Goal: Task Accomplishment & Management: Manage account settings

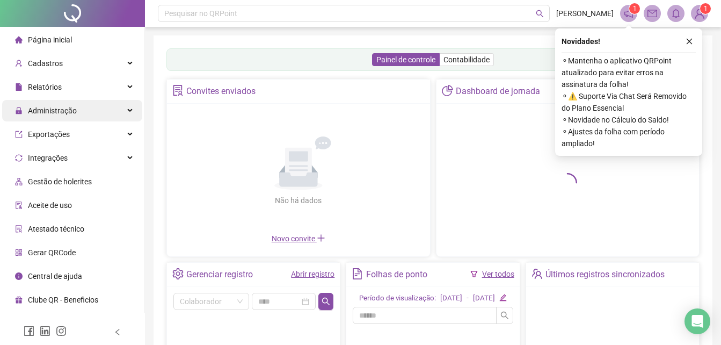
click at [35, 110] on span "Administração" at bounding box center [52, 110] width 49 height 9
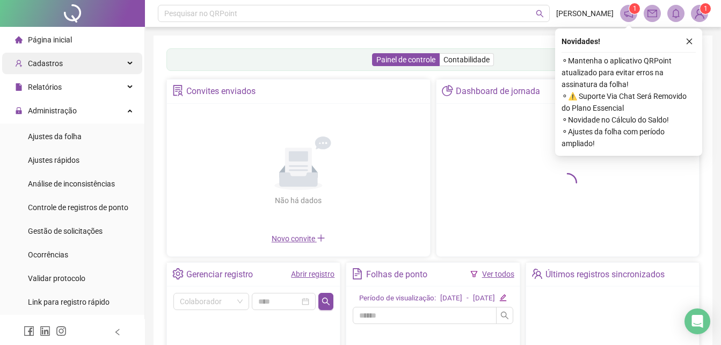
click at [44, 70] on span "Cadastros" at bounding box center [39, 63] width 48 height 21
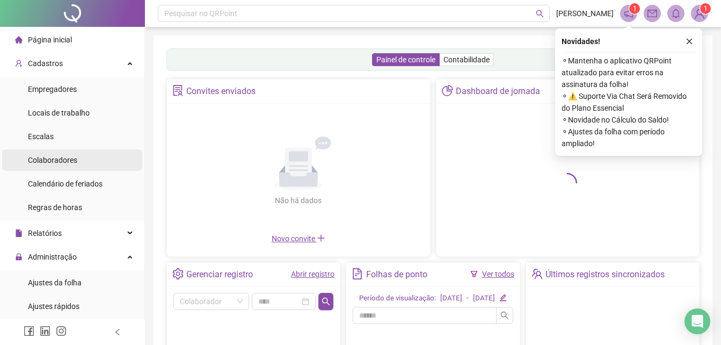
click at [54, 164] on span "Colaboradores" at bounding box center [52, 160] width 49 height 9
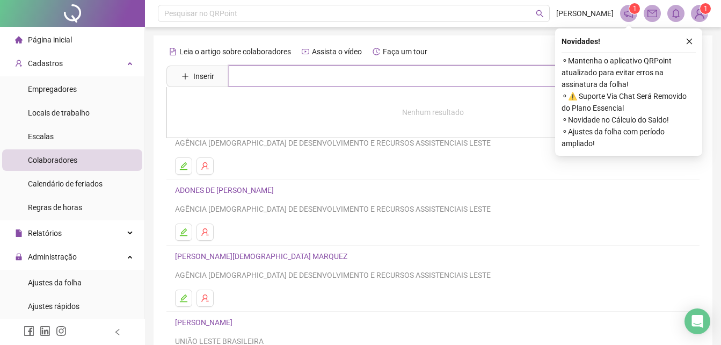
click at [284, 81] on input "text" at bounding box center [441, 76] width 424 height 21
type input "****"
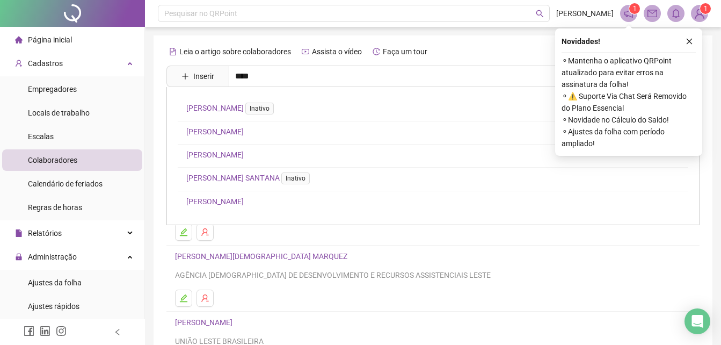
click at [234, 155] on link "[PERSON_NAME]" at bounding box center [214, 154] width 57 height 9
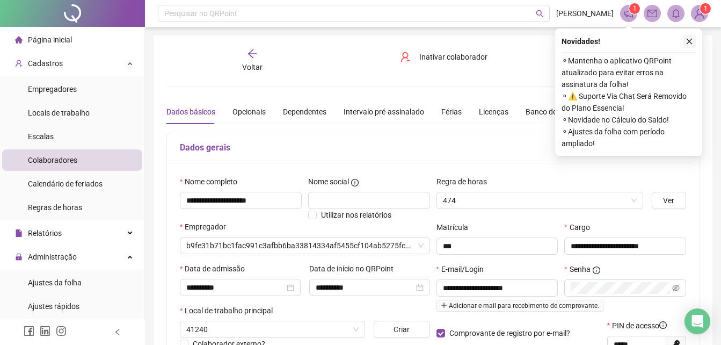
click at [690, 37] on button "button" at bounding box center [689, 41] width 13 height 13
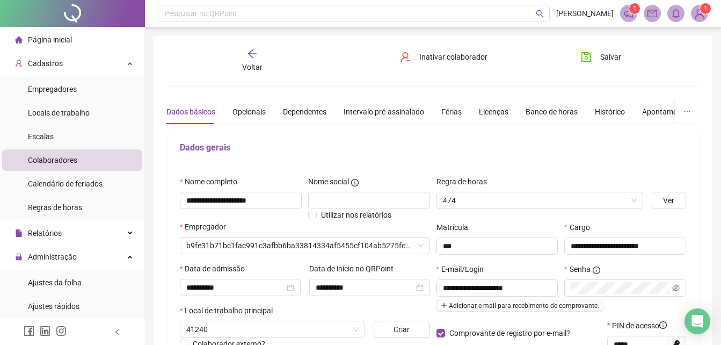
type input "**********"
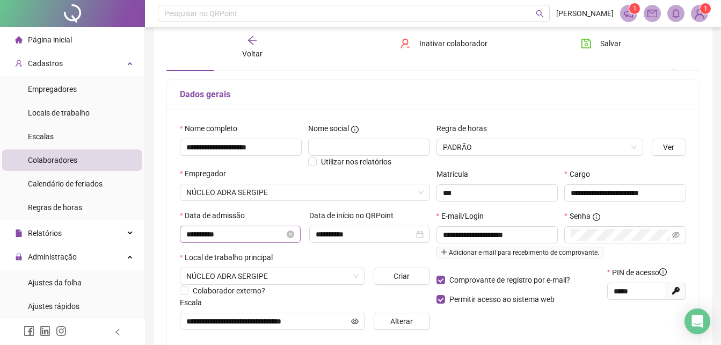
scroll to position [54, 0]
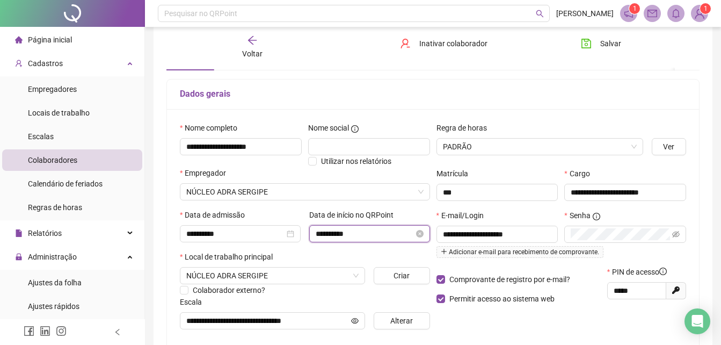
click at [360, 231] on input "**********" at bounding box center [365, 234] width 98 height 12
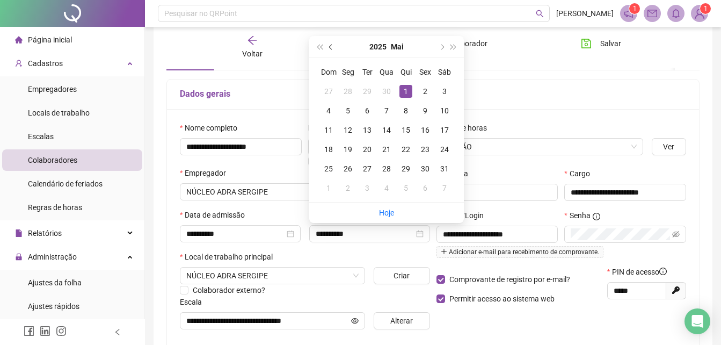
click at [332, 50] on button "prev-year" at bounding box center [331, 46] width 12 height 21
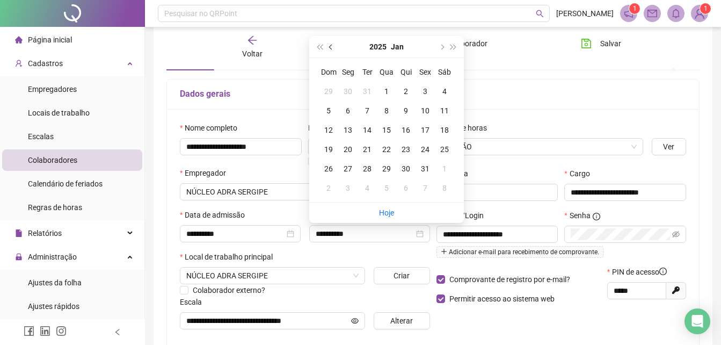
click at [332, 50] on button "prev-year" at bounding box center [331, 46] width 12 height 21
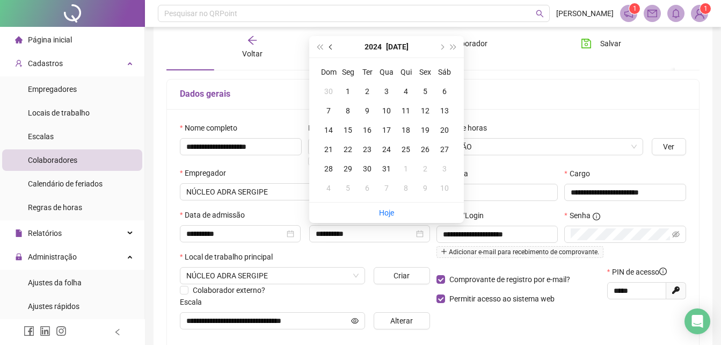
click at [332, 50] on button "prev-year" at bounding box center [331, 46] width 12 height 21
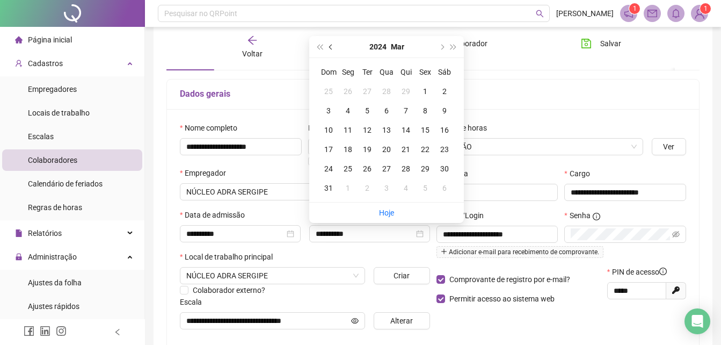
click at [332, 50] on button "prev-year" at bounding box center [331, 46] width 12 height 21
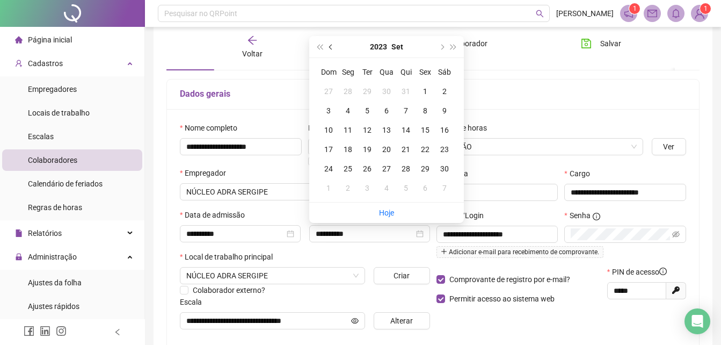
click at [332, 50] on button "prev-year" at bounding box center [331, 46] width 12 height 21
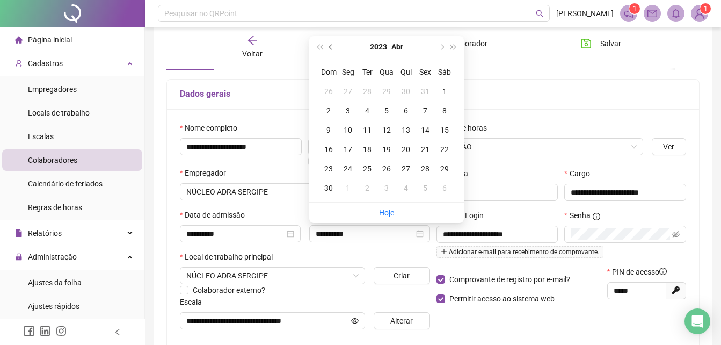
click at [332, 50] on button "prev-year" at bounding box center [331, 46] width 12 height 21
click at [332, 49] on button "prev-year" at bounding box center [331, 46] width 12 height 21
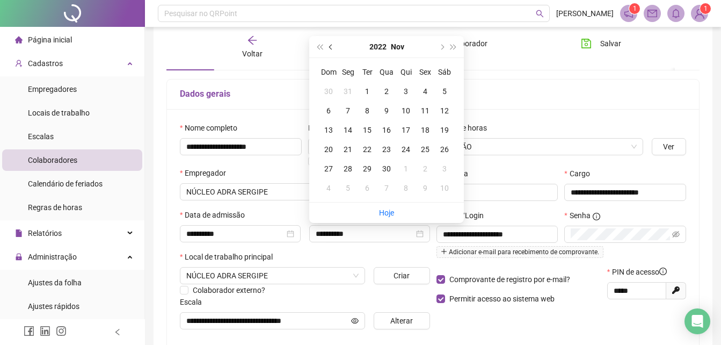
click at [332, 49] on button "prev-year" at bounding box center [331, 46] width 12 height 21
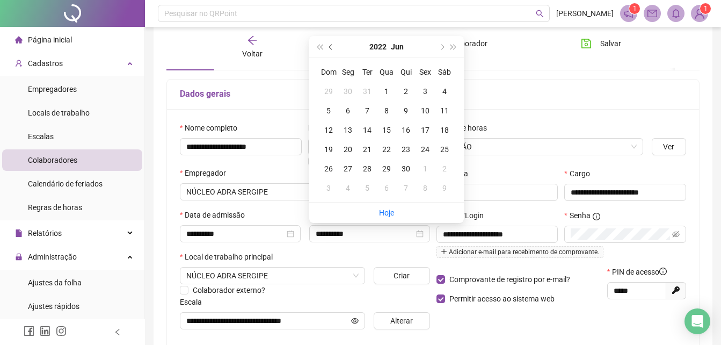
click at [332, 49] on button "prev-year" at bounding box center [331, 46] width 12 height 21
type input "**********"
click at [427, 91] on div "6" at bounding box center [425, 91] width 13 height 13
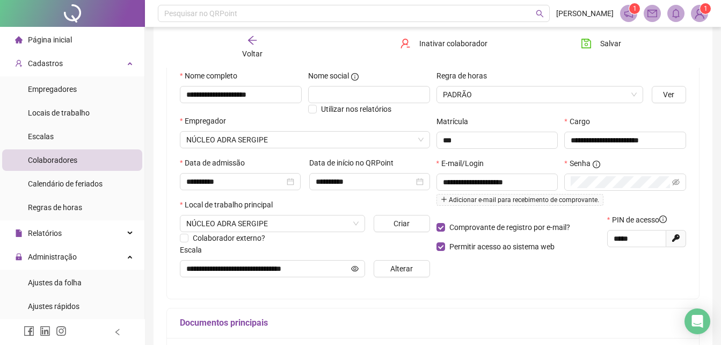
scroll to position [107, 0]
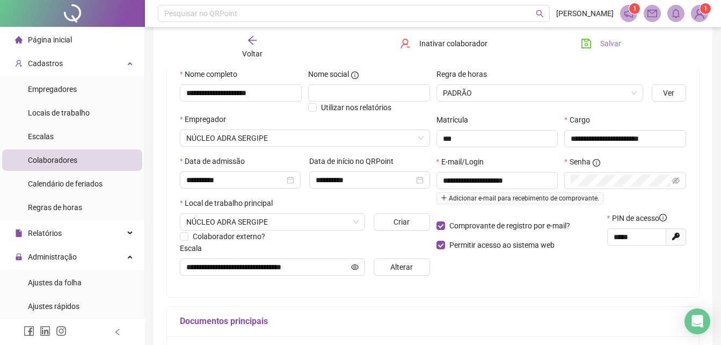
click at [613, 43] on span "Salvar" at bounding box center [610, 44] width 21 height 12
click at [46, 281] on span "Ajustes da folha" at bounding box center [55, 282] width 54 height 9
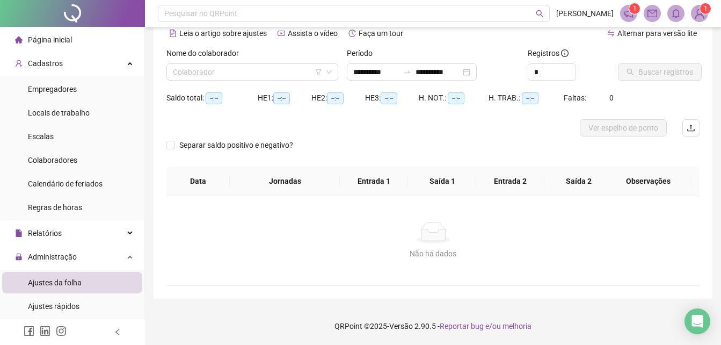
scroll to position [52, 0]
type input "**********"
click at [244, 69] on input "search" at bounding box center [247, 72] width 149 height 16
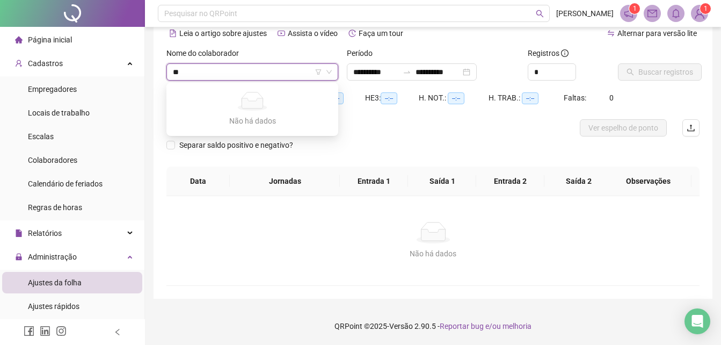
type input "*"
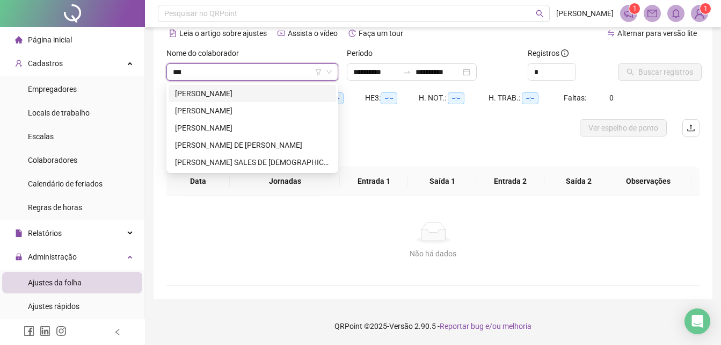
type input "****"
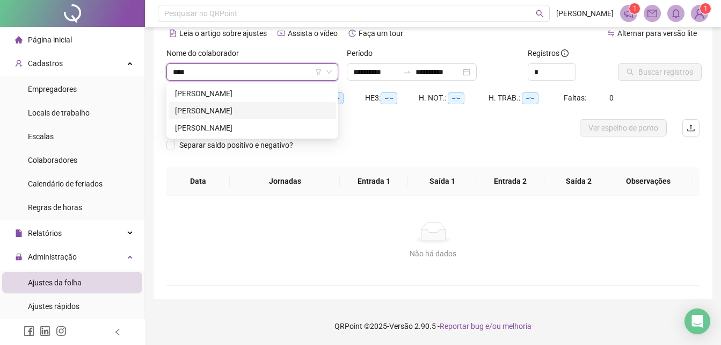
click at [258, 112] on div "[PERSON_NAME]" at bounding box center [252, 111] width 155 height 12
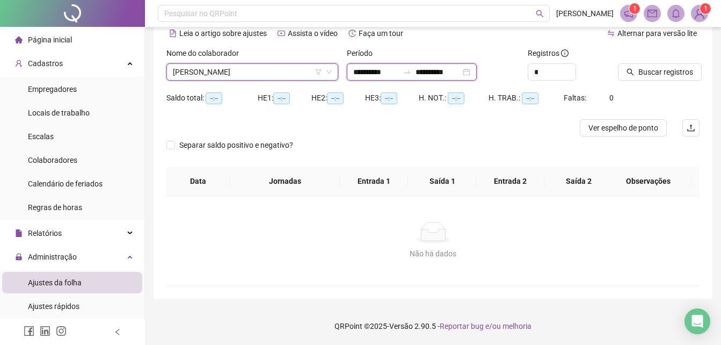
click at [366, 71] on input "**********" at bounding box center [375, 72] width 45 height 12
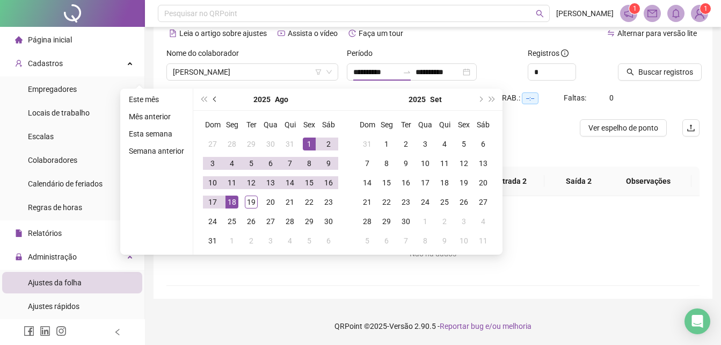
click at [214, 97] on span "prev-year" at bounding box center [215, 99] width 5 height 5
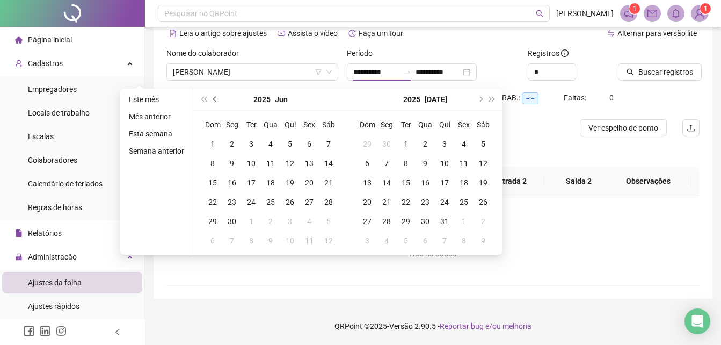
click at [214, 97] on span "prev-year" at bounding box center [215, 99] width 5 height 5
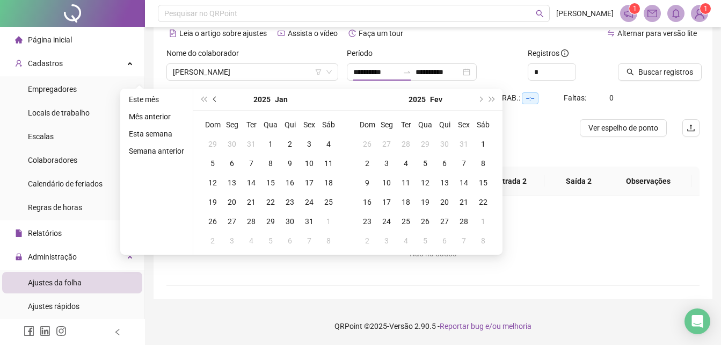
click at [214, 97] on span "prev-year" at bounding box center [215, 99] width 5 height 5
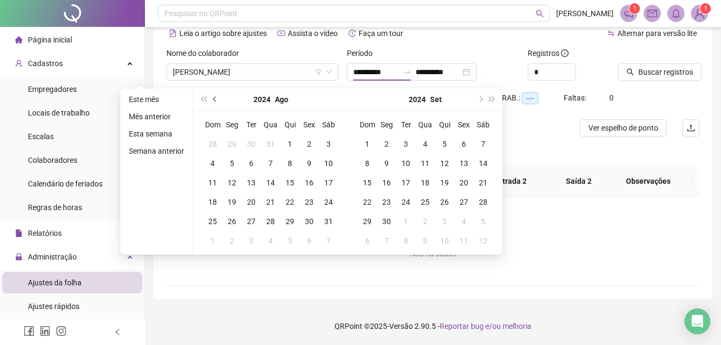
click at [214, 97] on span "prev-year" at bounding box center [215, 99] width 5 height 5
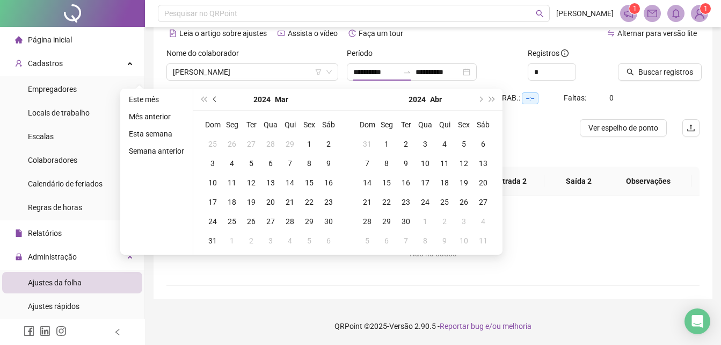
click at [214, 97] on span "prev-year" at bounding box center [215, 99] width 5 height 5
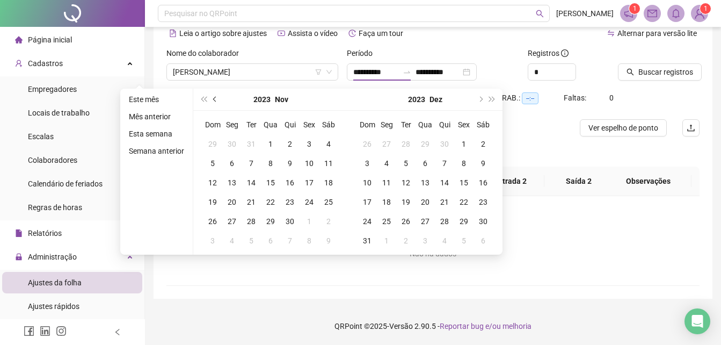
click at [214, 97] on span "prev-year" at bounding box center [215, 99] width 5 height 5
click at [214, 98] on span "prev-year" at bounding box center [215, 99] width 5 height 5
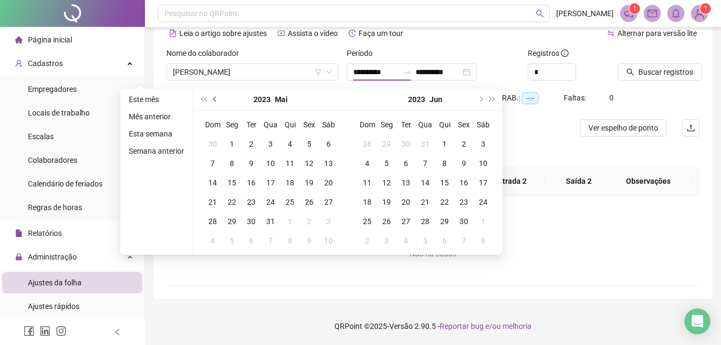
click at [214, 98] on span "prev-year" at bounding box center [215, 99] width 5 height 5
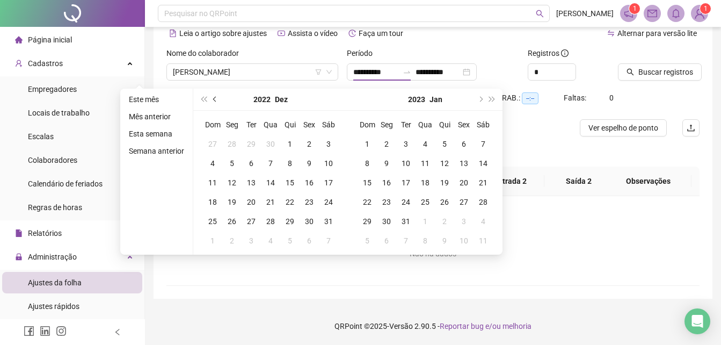
click at [214, 98] on span "prev-year" at bounding box center [215, 99] width 5 height 5
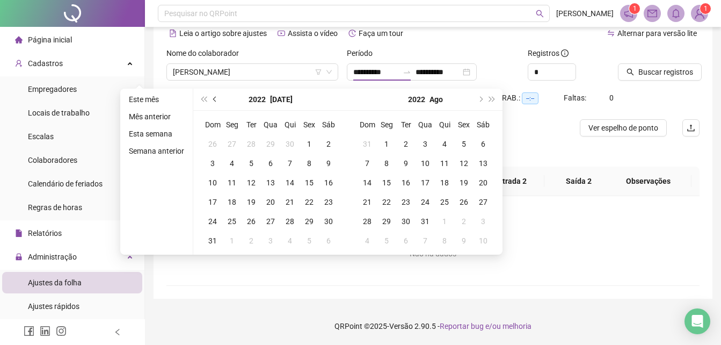
click at [214, 98] on span "prev-year" at bounding box center [215, 99] width 5 height 5
click at [477, 99] on span "next-year" at bounding box center [479, 99] width 5 height 5
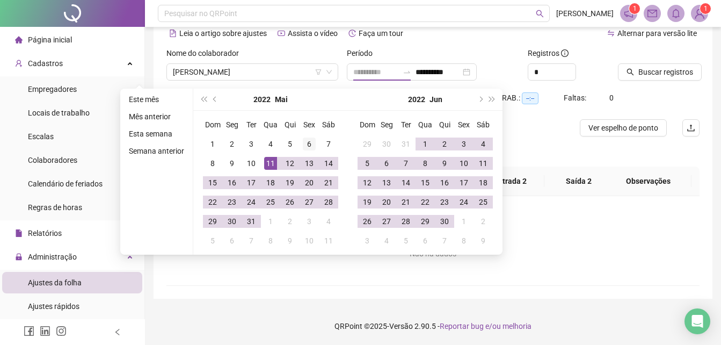
type input "**********"
click at [311, 141] on div "6" at bounding box center [309, 143] width 13 height 13
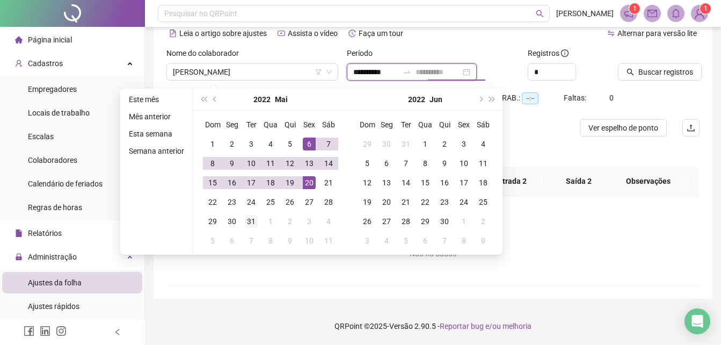
type input "**********"
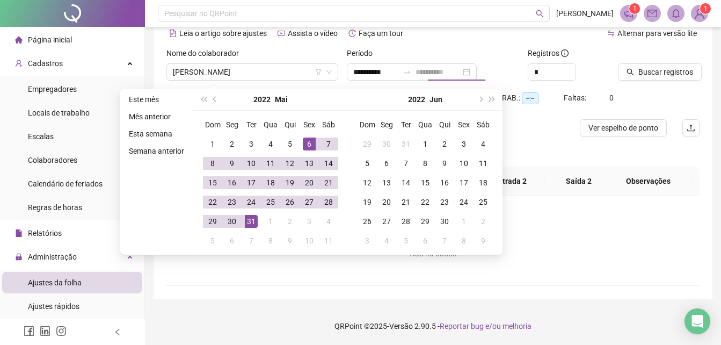
click at [251, 222] on div "31" at bounding box center [251, 221] width 13 height 13
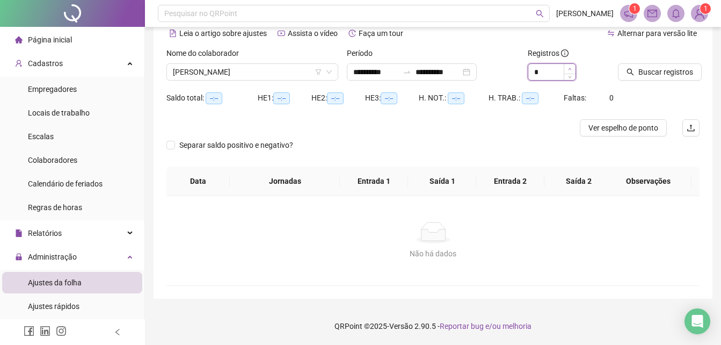
type input "*"
click at [573, 69] on span "Increase Value" at bounding box center [570, 69] width 12 height 10
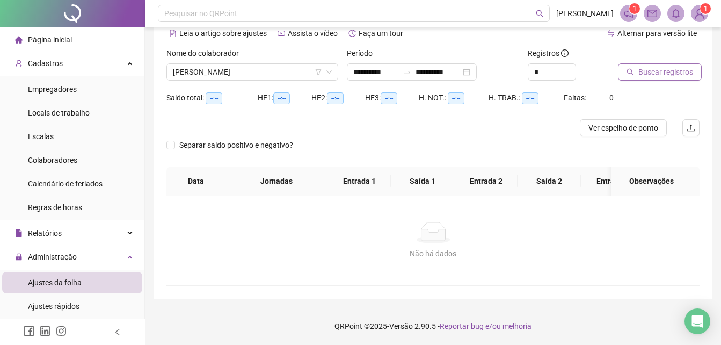
click at [662, 69] on span "Buscar registros" at bounding box center [666, 72] width 55 height 12
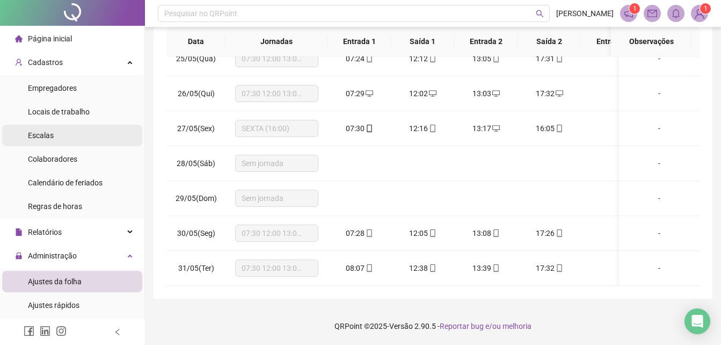
scroll to position [0, 0]
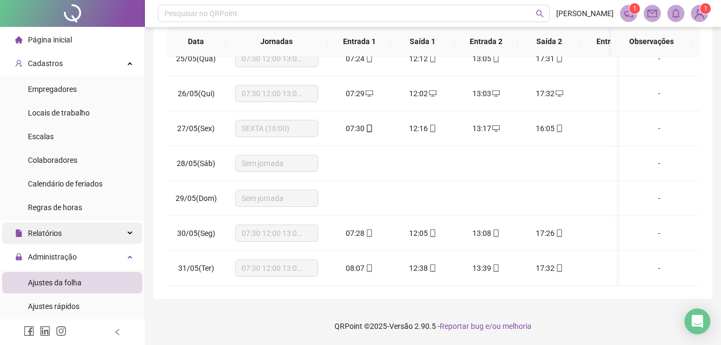
click at [59, 233] on span "Relatórios" at bounding box center [45, 233] width 34 height 9
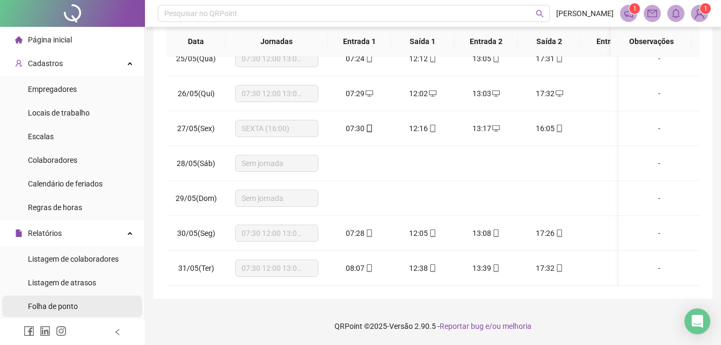
click at [53, 309] on span "Folha de ponto" at bounding box center [53, 306] width 50 height 9
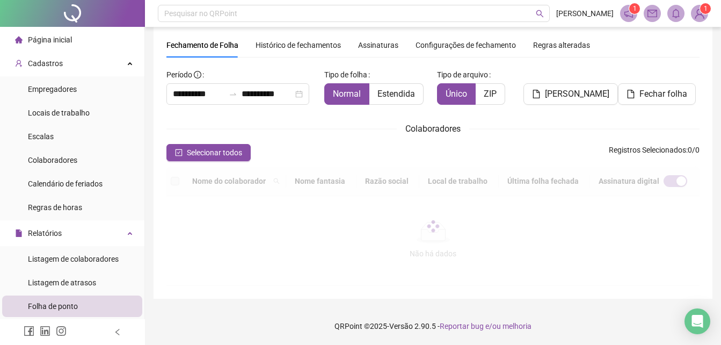
scroll to position [48, 0]
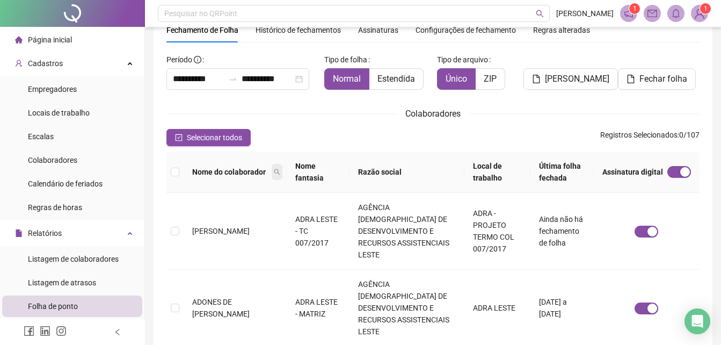
click at [274, 169] on icon "search" at bounding box center [277, 172] width 6 height 6
type input "****"
click at [190, 213] on span "Buscar" at bounding box center [193, 216] width 24 height 12
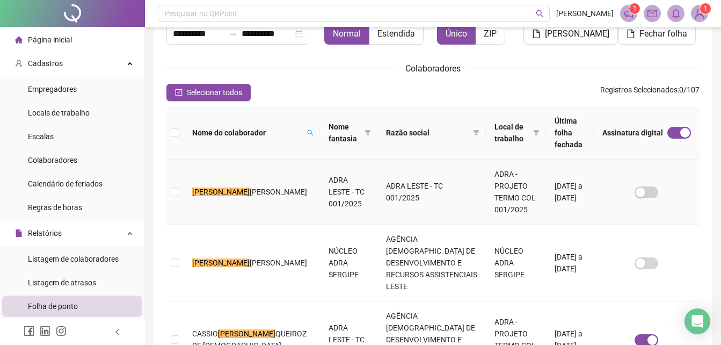
scroll to position [149, 0]
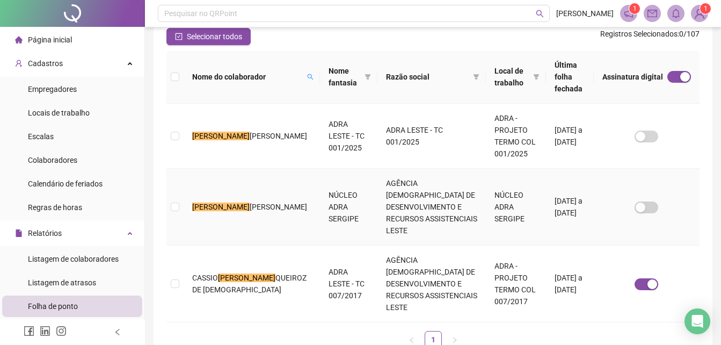
click at [571, 177] on td "[DATE] a [DATE]" at bounding box center [569, 207] width 47 height 77
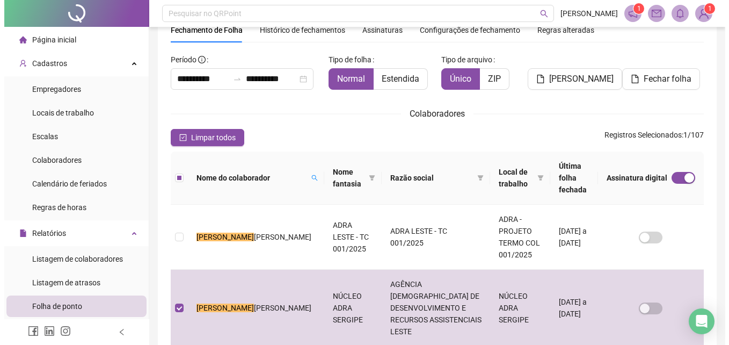
scroll to position [0, 0]
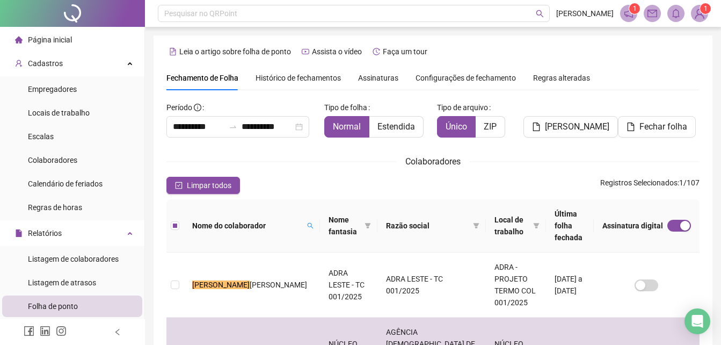
click at [297, 81] on span "Histórico de fechamentos" at bounding box center [298, 78] width 85 height 9
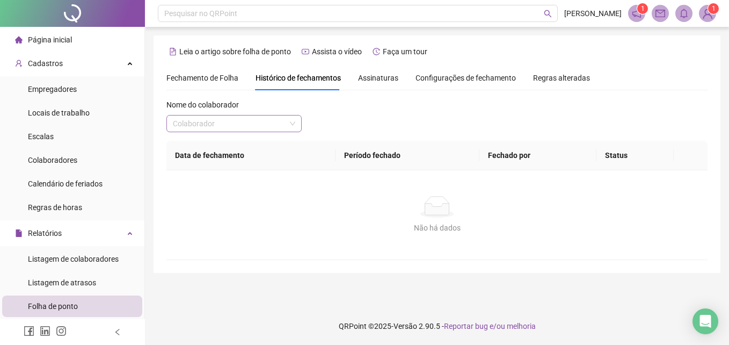
click at [243, 120] on input "search" at bounding box center [229, 123] width 113 height 16
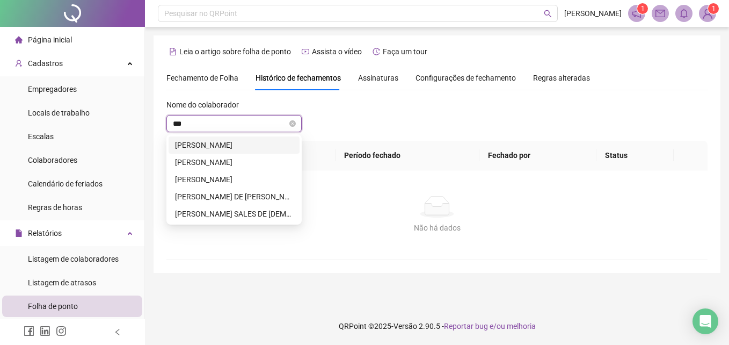
type input "****"
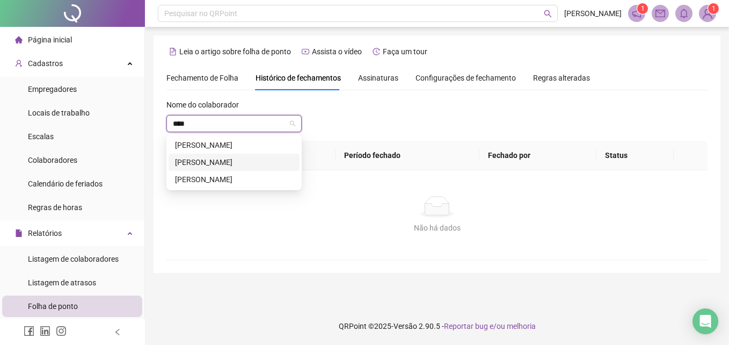
click at [236, 167] on div "[PERSON_NAME]" at bounding box center [234, 162] width 118 height 12
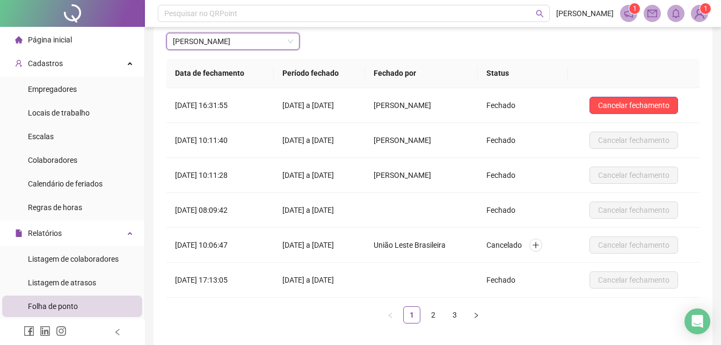
scroll to position [128, 0]
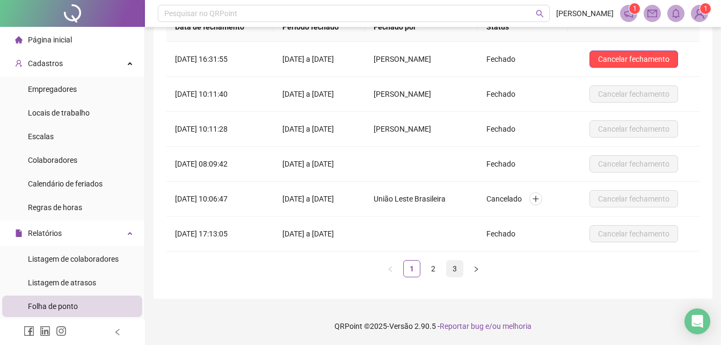
click at [452, 266] on link "3" at bounding box center [455, 268] width 16 height 16
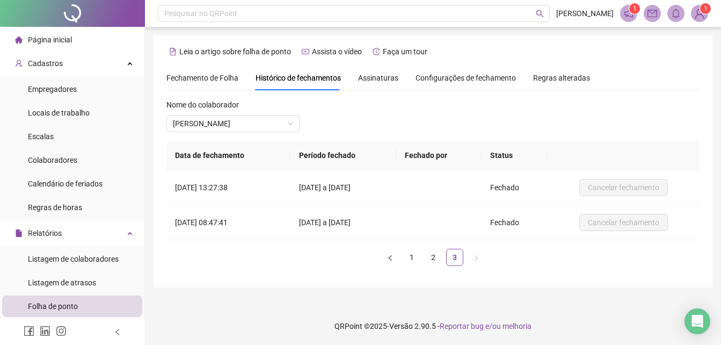
scroll to position [0, 0]
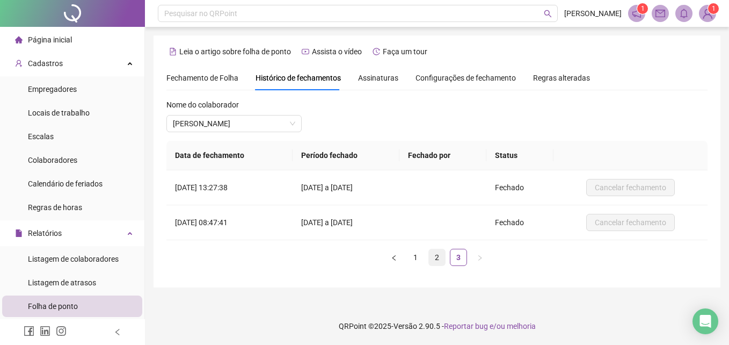
click at [434, 258] on link "2" at bounding box center [437, 257] width 16 height 16
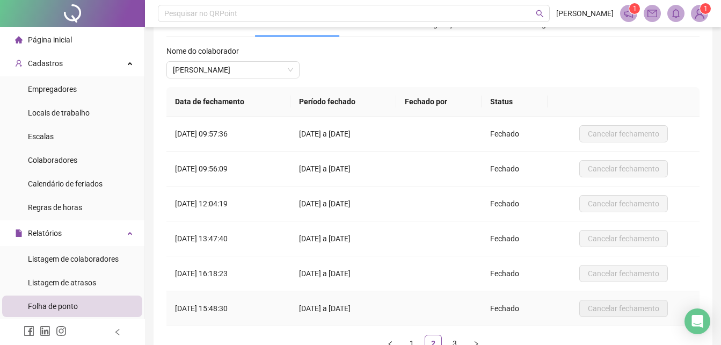
scroll to position [54, 0]
click at [407, 339] on link "1" at bounding box center [412, 343] width 16 height 16
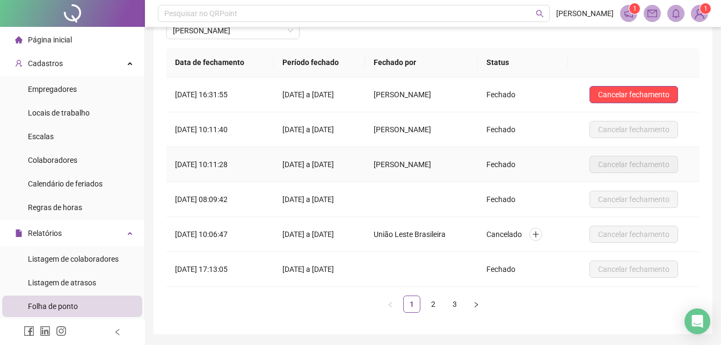
scroll to position [128, 0]
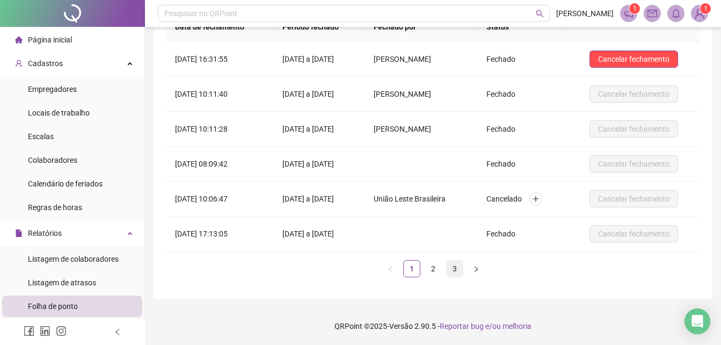
click at [455, 273] on link "3" at bounding box center [455, 268] width 16 height 16
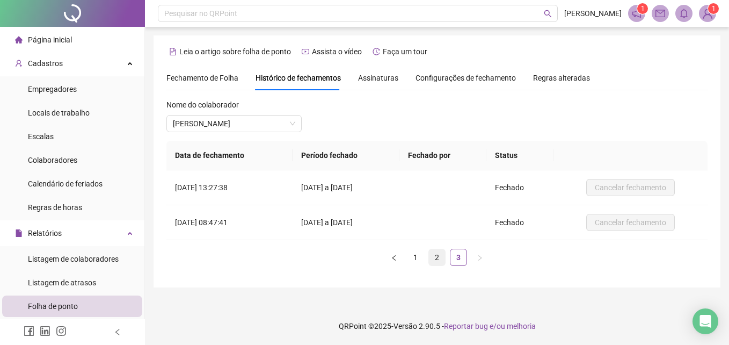
click at [431, 258] on link "2" at bounding box center [437, 257] width 16 height 16
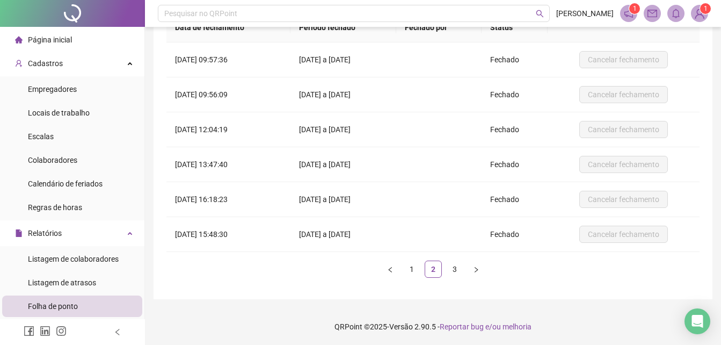
scroll to position [128, 0]
click at [452, 265] on link "3" at bounding box center [455, 268] width 16 height 16
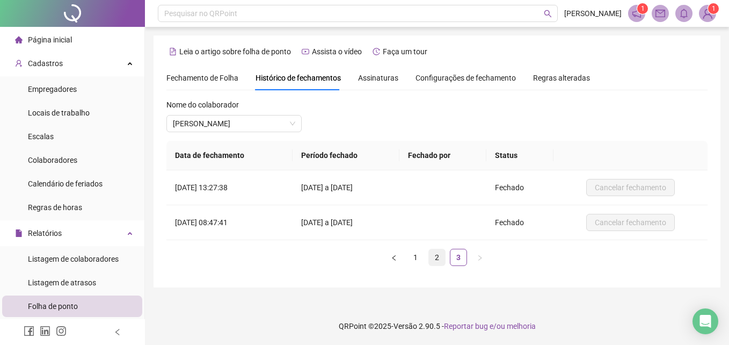
click at [438, 261] on link "2" at bounding box center [437, 257] width 16 height 16
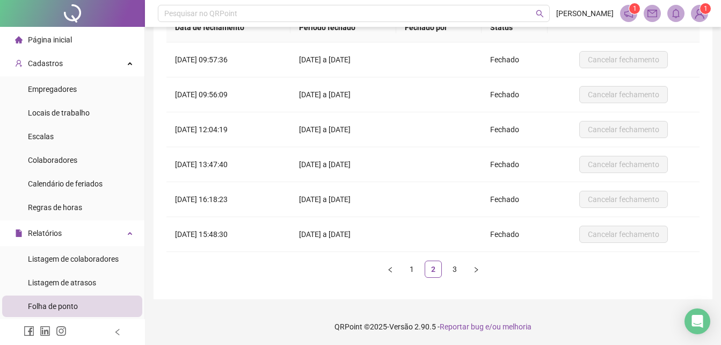
scroll to position [128, 0]
click at [416, 267] on link "1" at bounding box center [412, 268] width 16 height 16
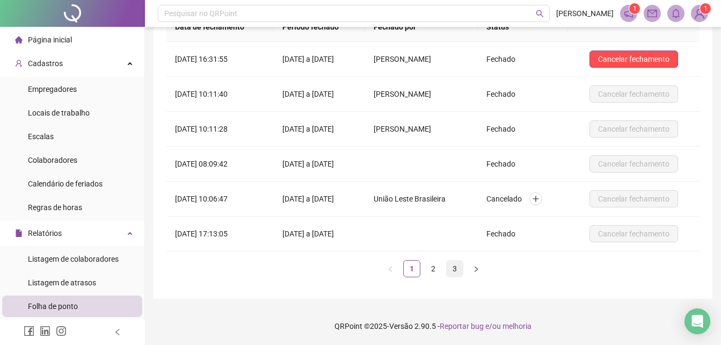
click at [457, 269] on link "3" at bounding box center [455, 268] width 16 height 16
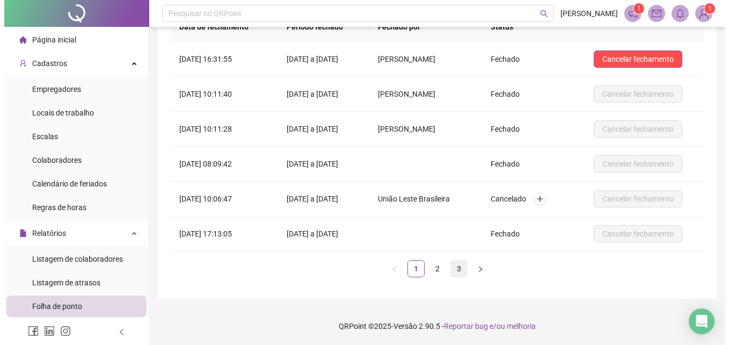
scroll to position [0, 0]
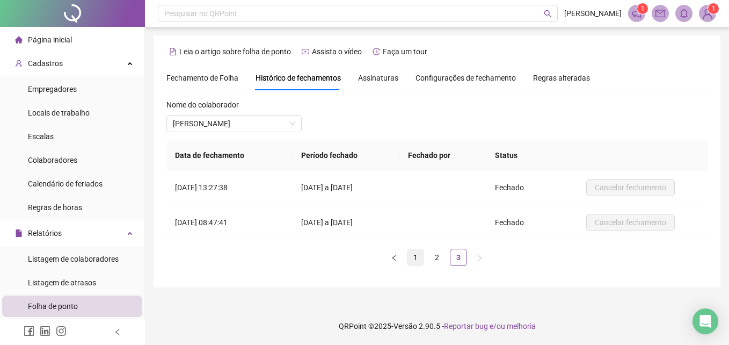
click at [411, 255] on link "1" at bounding box center [416, 257] width 16 height 16
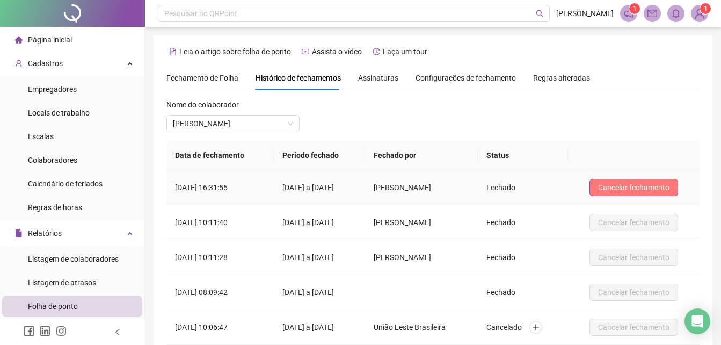
click at [650, 186] on span "Cancelar fechamento" at bounding box center [633, 188] width 71 height 12
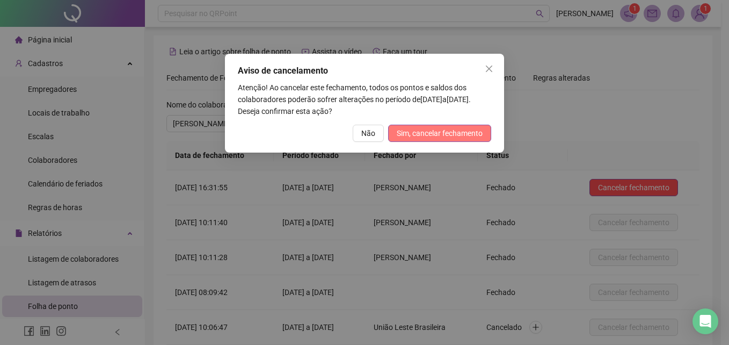
click at [469, 126] on button "Sim, cancelar fechamento" at bounding box center [439, 133] width 103 height 17
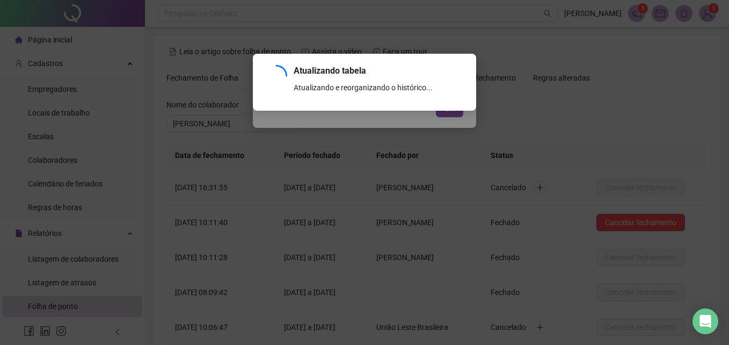
scroll to position [128, 0]
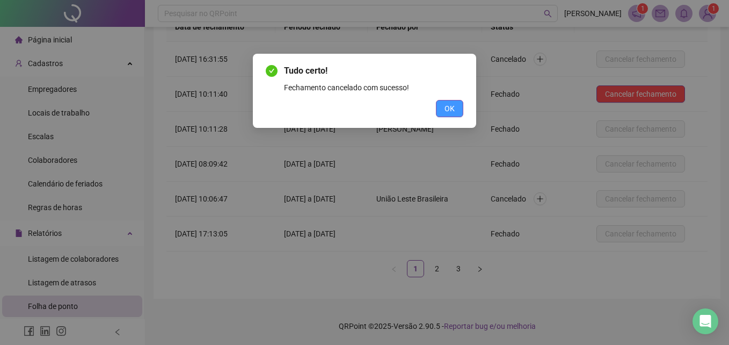
click at [445, 110] on span "OK" at bounding box center [450, 109] width 10 height 12
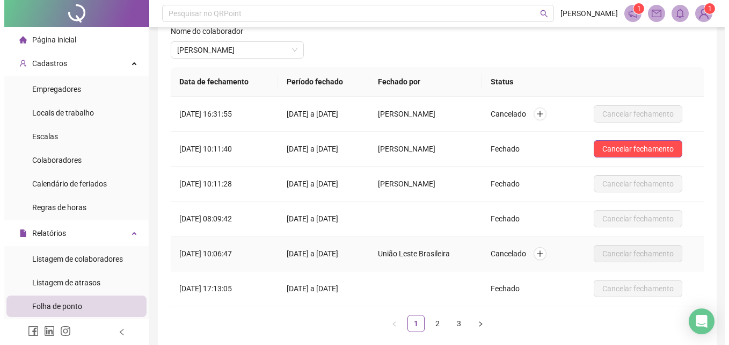
scroll to position [21, 0]
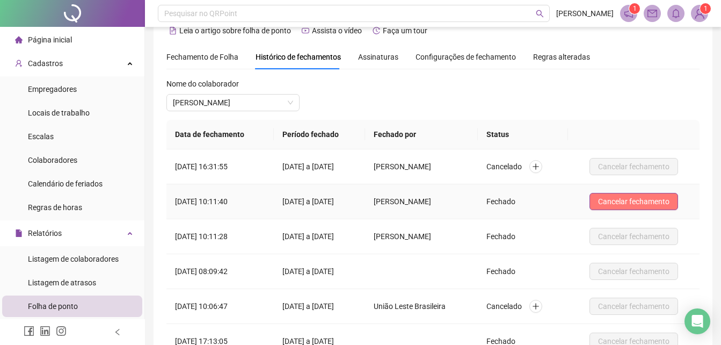
click at [646, 200] on span "Cancelar fechamento" at bounding box center [633, 201] width 71 height 12
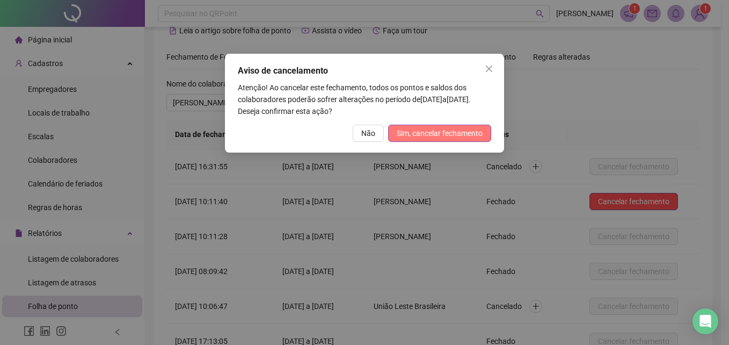
click at [444, 138] on span "Sim, cancelar fechamento" at bounding box center [440, 133] width 86 height 12
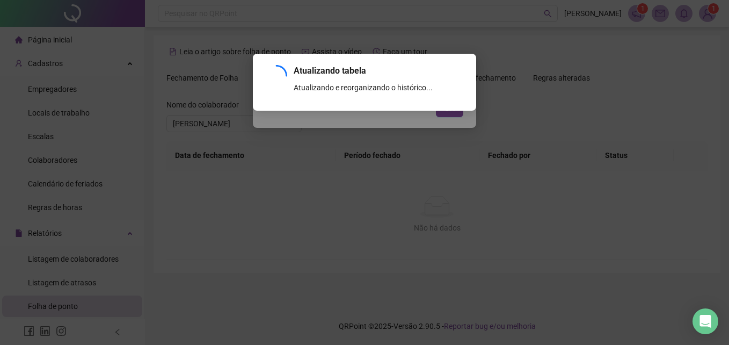
scroll to position [128, 0]
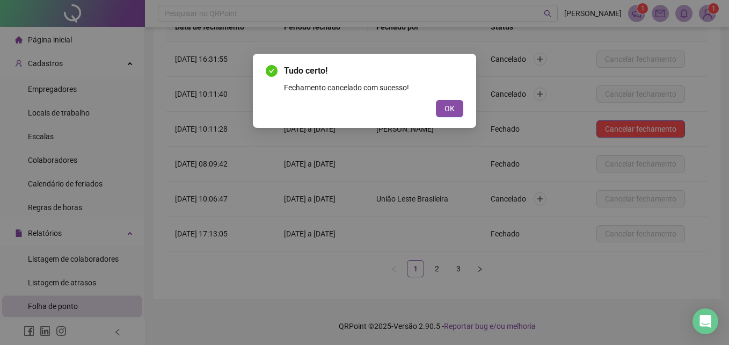
click at [646, 125] on div "Tudo certo! Fechamento cancelado com sucesso! OK" at bounding box center [364, 172] width 729 height 345
click at [448, 111] on span "OK" at bounding box center [450, 109] width 10 height 12
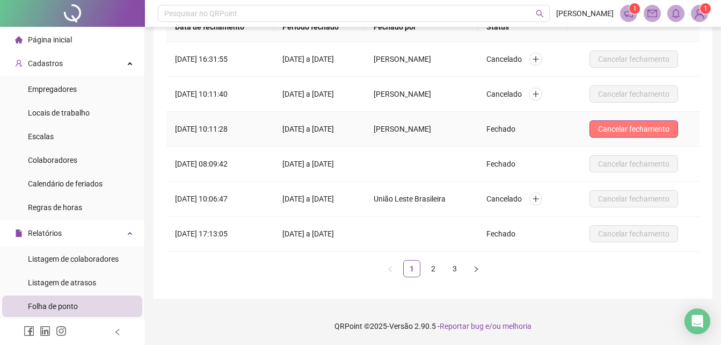
click at [629, 129] on span "Cancelar fechamento" at bounding box center [633, 129] width 71 height 12
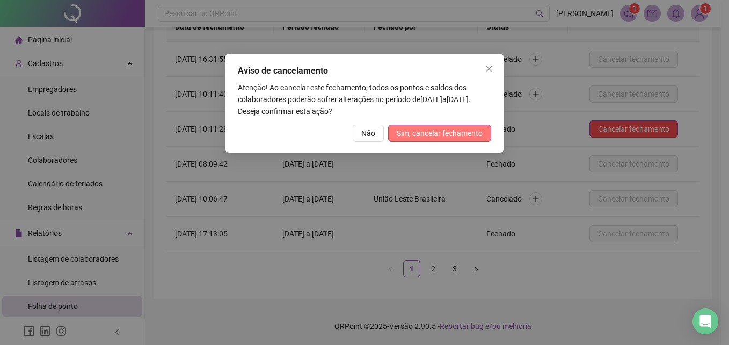
click at [466, 139] on button "Sim, cancelar fechamento" at bounding box center [439, 133] width 103 height 17
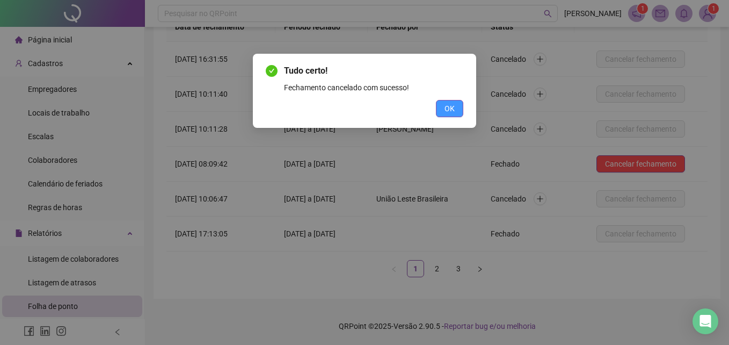
click at [450, 106] on span "OK" at bounding box center [450, 109] width 10 height 12
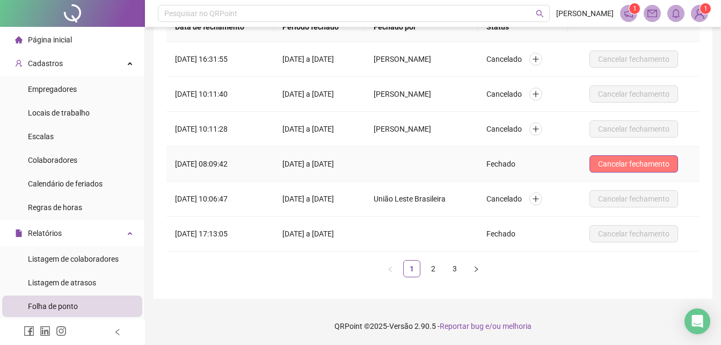
click at [653, 161] on span "Cancelar fechamento" at bounding box center [633, 164] width 71 height 12
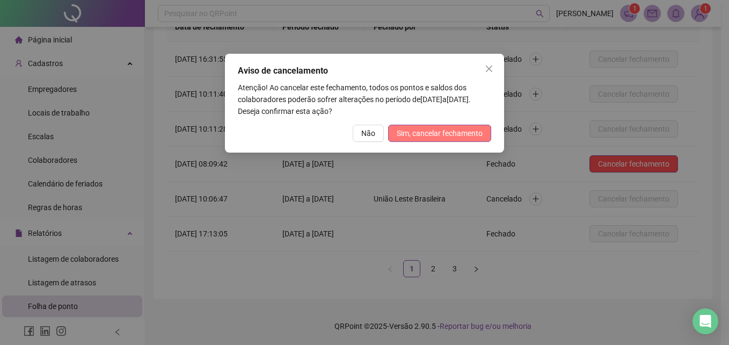
click at [455, 128] on span "Sim, cancelar fechamento" at bounding box center [440, 133] width 86 height 12
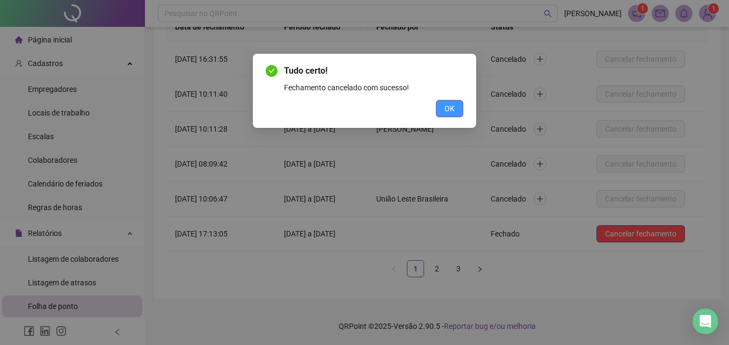
click at [437, 107] on button "OK" at bounding box center [449, 108] width 27 height 17
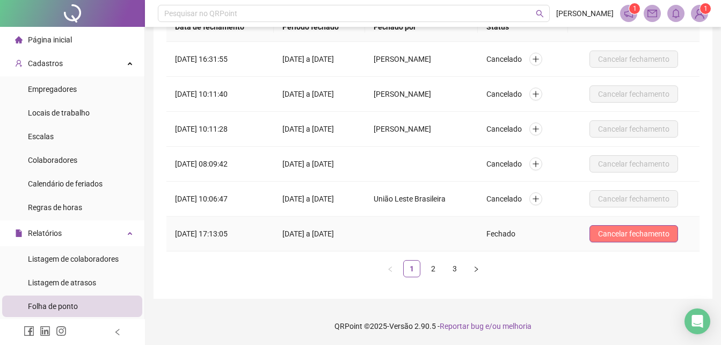
click at [668, 231] on span "Cancelar fechamento" at bounding box center [633, 234] width 71 height 12
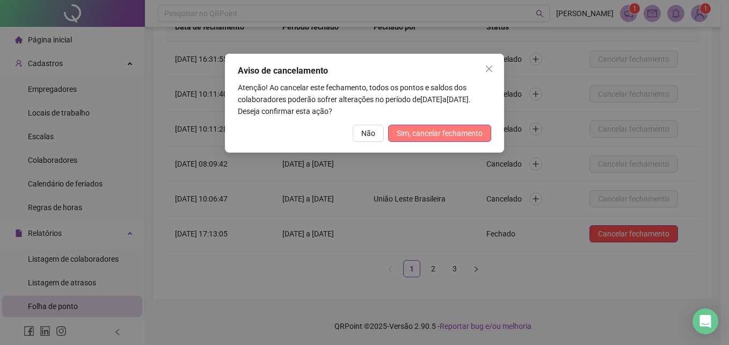
click at [483, 131] on button "Sim, cancelar fechamento" at bounding box center [439, 133] width 103 height 17
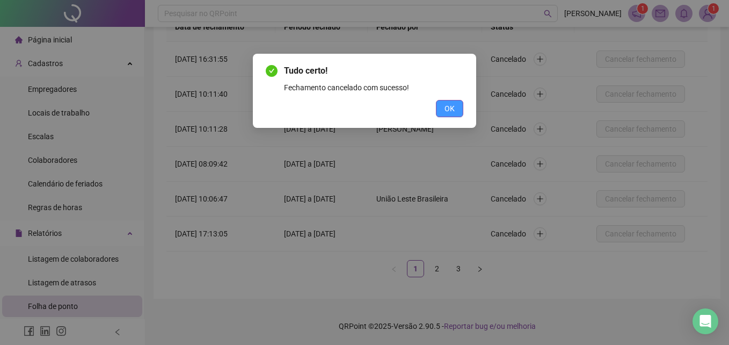
click at [458, 102] on button "OK" at bounding box center [449, 108] width 27 height 17
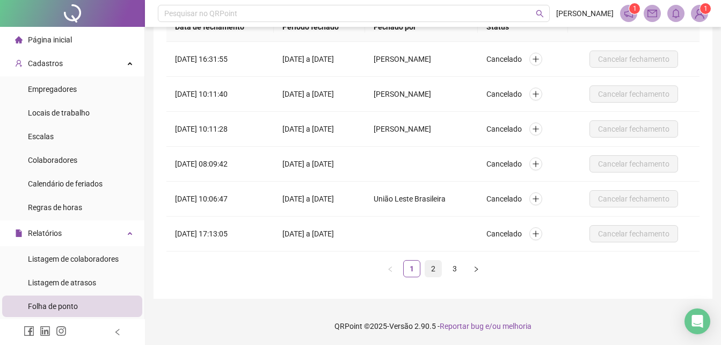
click at [436, 270] on link "2" at bounding box center [433, 268] width 16 height 16
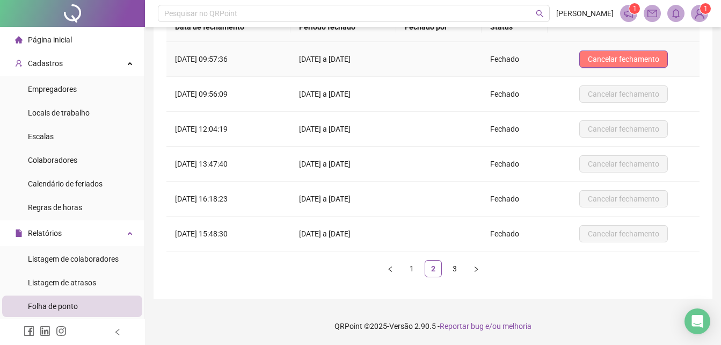
click at [644, 54] on span "Cancelar fechamento" at bounding box center [623, 59] width 71 height 12
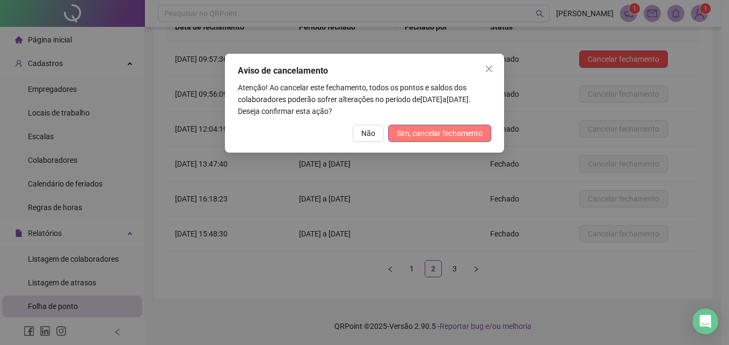
click at [476, 133] on span "Sim, cancelar fechamento" at bounding box center [440, 133] width 86 height 12
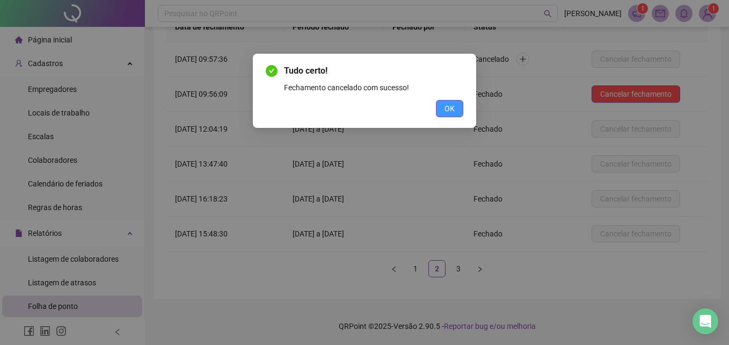
click at [453, 108] on span "OK" at bounding box center [450, 109] width 10 height 12
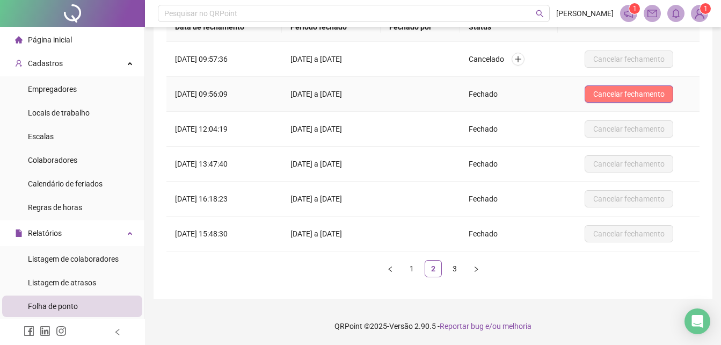
click at [659, 93] on span "Cancelar fechamento" at bounding box center [628, 94] width 71 height 12
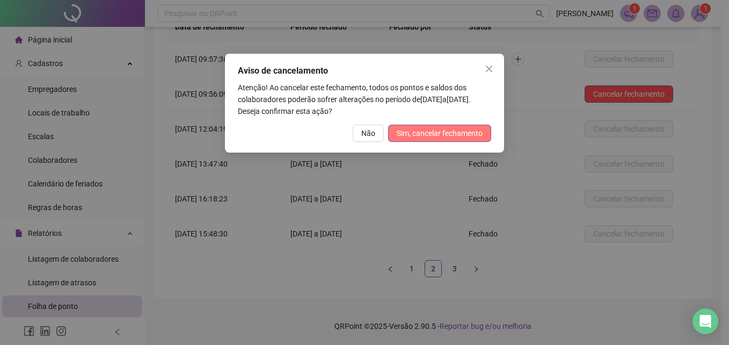
click at [458, 135] on span "Sim, cancelar fechamento" at bounding box center [440, 133] width 86 height 12
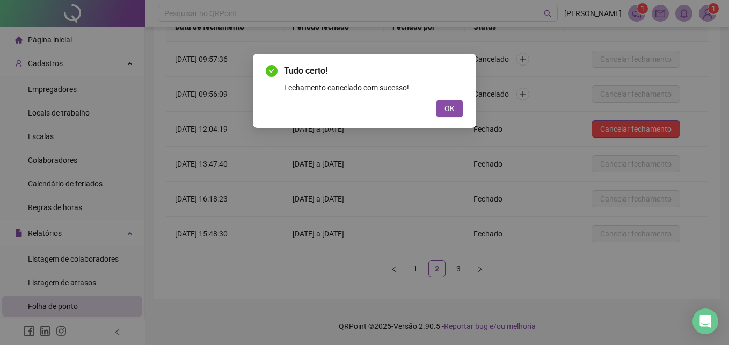
click at [453, 113] on span "OK" at bounding box center [450, 109] width 10 height 12
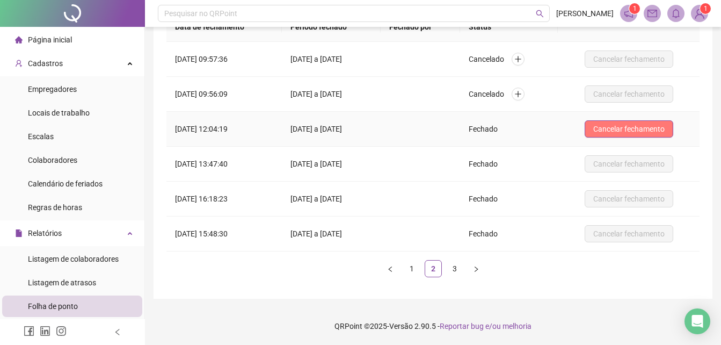
click at [651, 134] on span "Cancelar fechamento" at bounding box center [628, 129] width 71 height 12
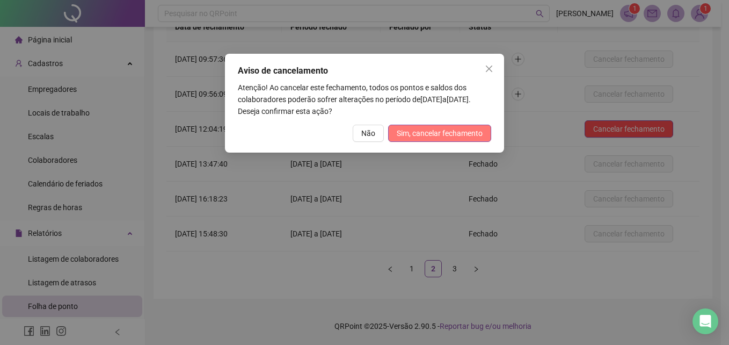
click at [427, 135] on span "Sim, cancelar fechamento" at bounding box center [440, 133] width 86 height 12
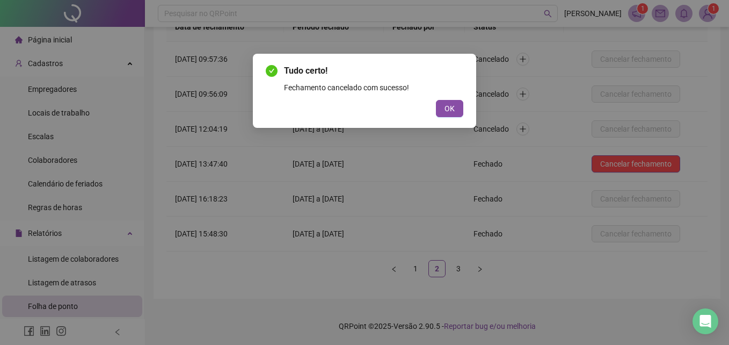
click at [457, 119] on div "Tudo certo! Fechamento cancelado com sucesso! OK" at bounding box center [364, 91] width 223 height 74
click at [458, 112] on button "OK" at bounding box center [449, 108] width 27 height 17
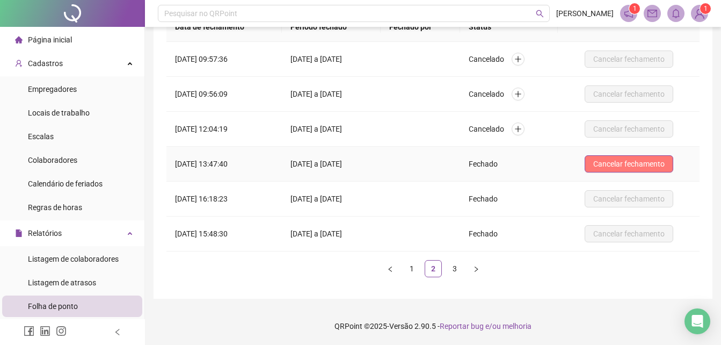
click at [642, 158] on span "Cancelar fechamento" at bounding box center [628, 164] width 71 height 12
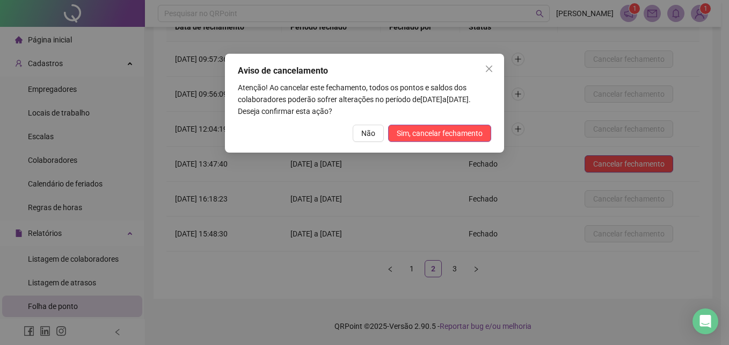
click at [440, 121] on div "Aviso de cancelamento Atenção! Ao cancelar este fechamento, todos os pontos e s…" at bounding box center [364, 103] width 279 height 99
click at [445, 141] on button "Sim, cancelar fechamento" at bounding box center [439, 133] width 103 height 17
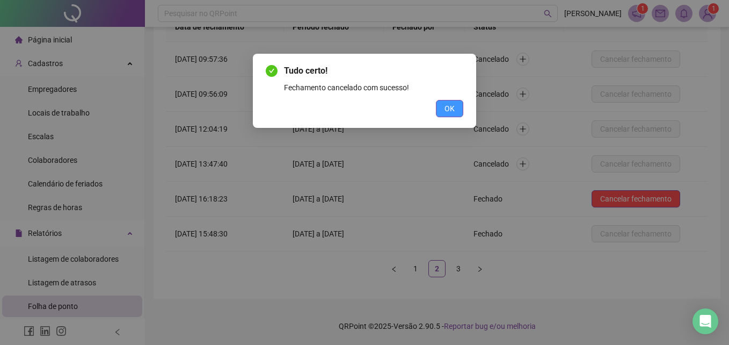
click at [452, 114] on span "OK" at bounding box center [450, 109] width 10 height 12
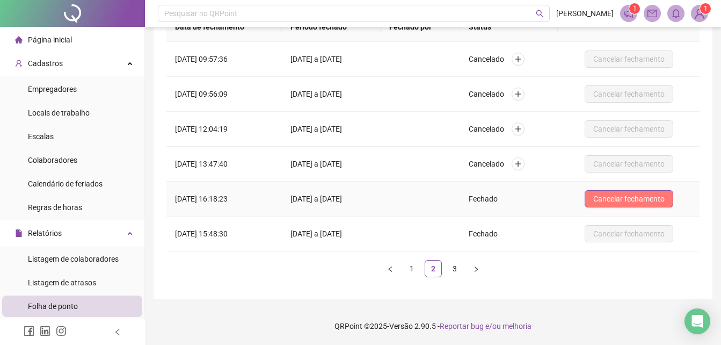
click at [626, 195] on span "Cancelar fechamento" at bounding box center [628, 199] width 71 height 12
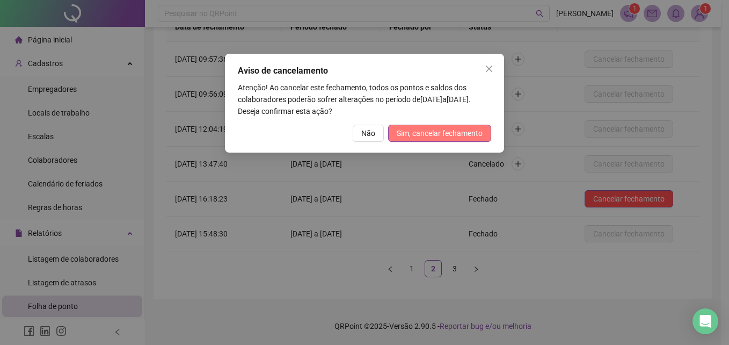
click at [468, 128] on span "Sim, cancelar fechamento" at bounding box center [440, 133] width 86 height 12
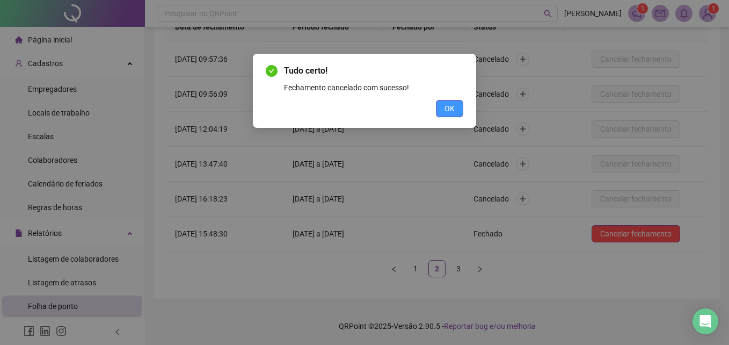
click at [453, 105] on span "OK" at bounding box center [450, 109] width 10 height 12
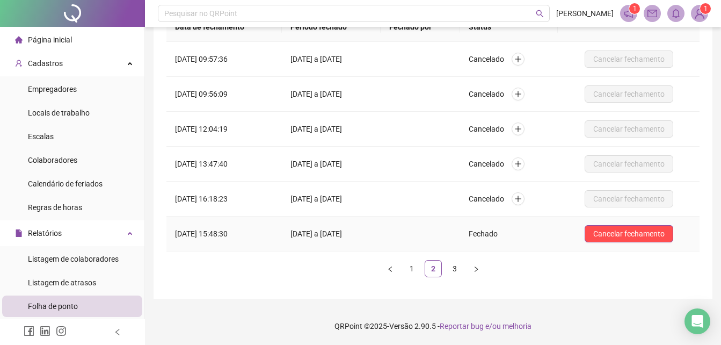
click at [663, 229] on span "Cancelar fechamento" at bounding box center [628, 234] width 71 height 12
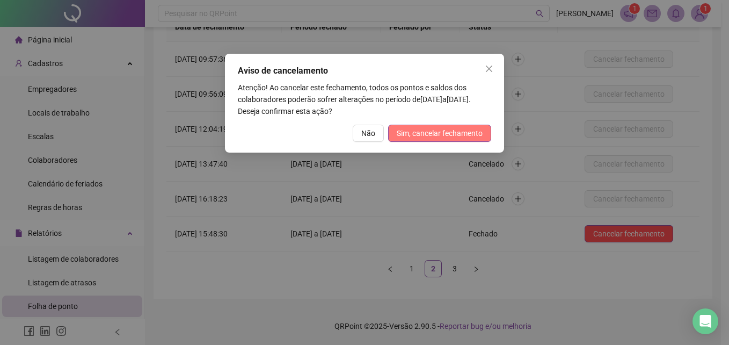
click at [457, 132] on span "Sim, cancelar fechamento" at bounding box center [440, 133] width 86 height 12
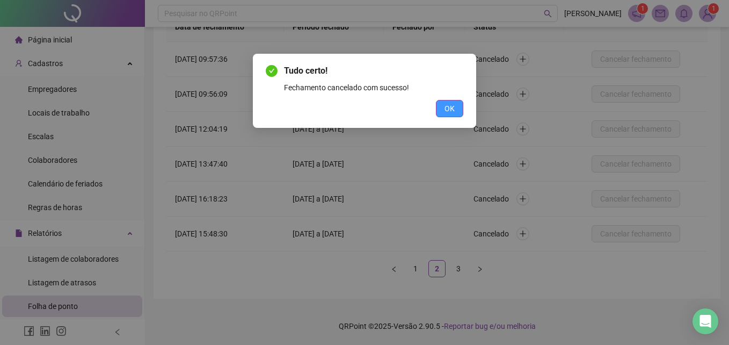
click at [458, 103] on button "OK" at bounding box center [449, 108] width 27 height 17
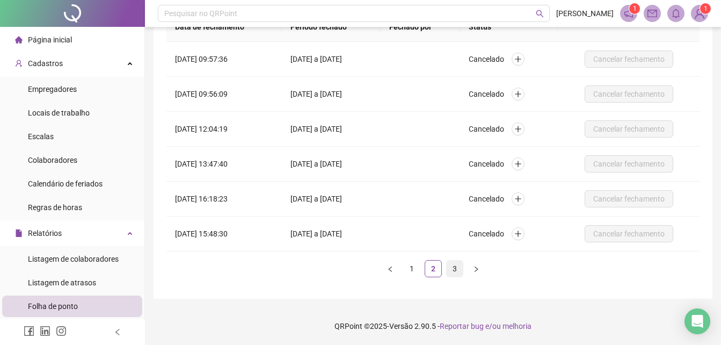
click at [451, 273] on link "3" at bounding box center [455, 268] width 16 height 16
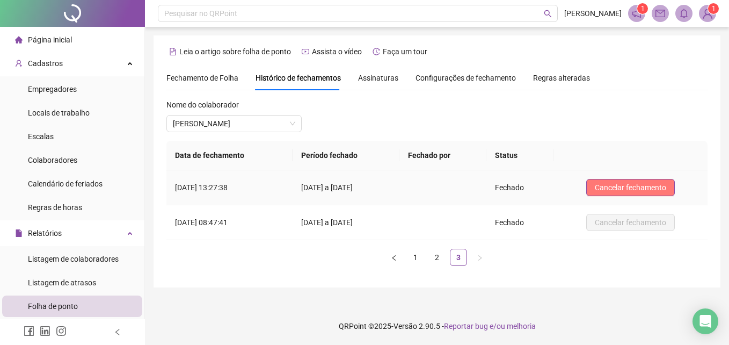
click at [610, 190] on span "Cancelar fechamento" at bounding box center [630, 188] width 71 height 12
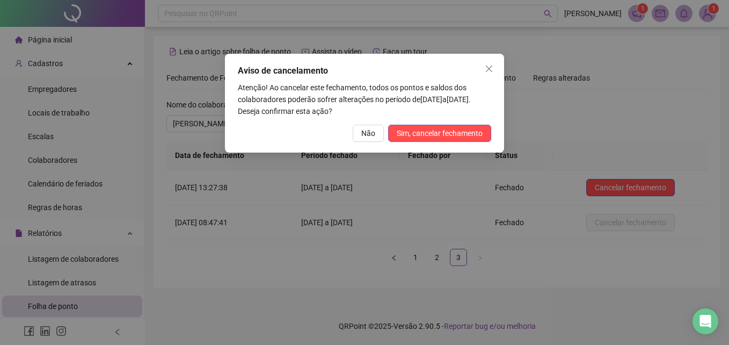
click at [454, 118] on div "Aviso de cancelamento Atenção! Ao cancelar este fechamento, todos os pontos e s…" at bounding box center [364, 103] width 279 height 99
click at [454, 125] on button "Sim, cancelar fechamento" at bounding box center [439, 133] width 103 height 17
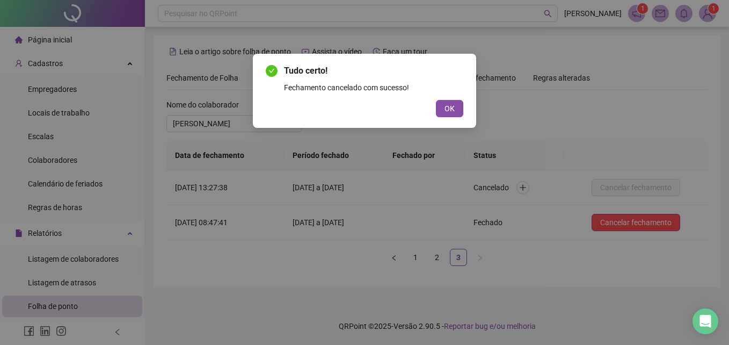
click at [637, 222] on div "Tudo certo! Fechamento cancelado com sucesso! OK" at bounding box center [364, 172] width 729 height 345
click at [464, 112] on div "Tudo certo! Fechamento cancelado com sucesso! OK" at bounding box center [364, 91] width 223 height 74
click at [461, 107] on button "OK" at bounding box center [449, 108] width 27 height 17
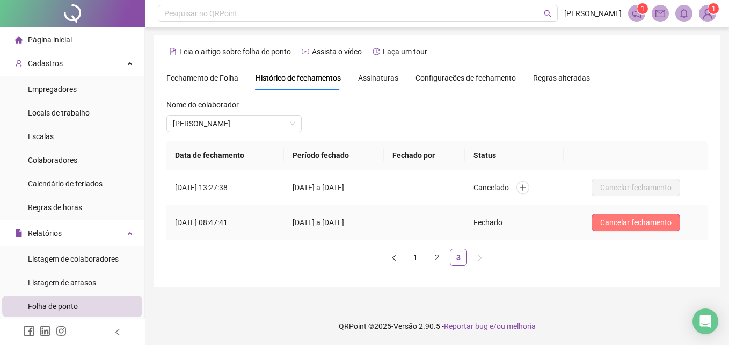
click at [650, 227] on span "Cancelar fechamento" at bounding box center [635, 222] width 71 height 12
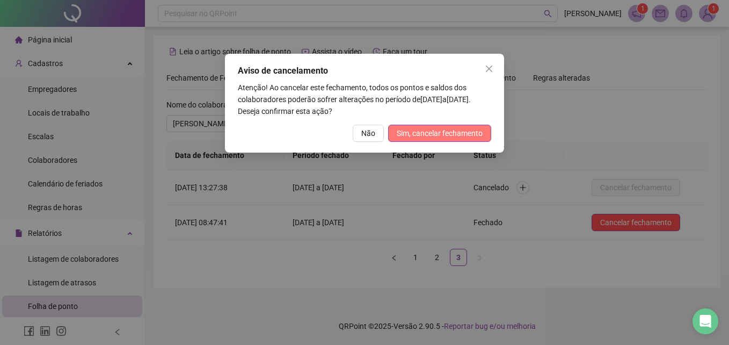
click at [478, 132] on span "Sim, cancelar fechamento" at bounding box center [440, 133] width 86 height 12
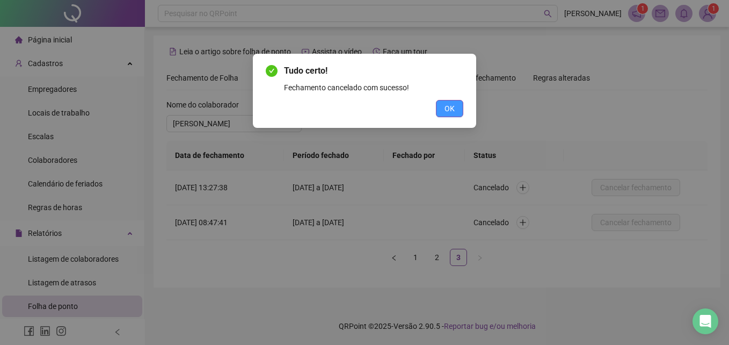
click at [443, 110] on button "OK" at bounding box center [449, 108] width 27 height 17
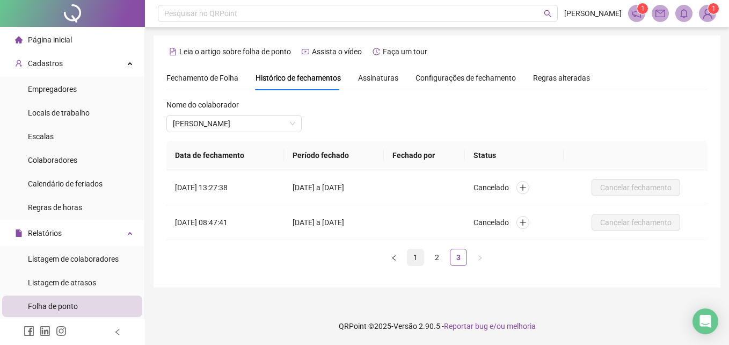
click at [417, 260] on link "1" at bounding box center [416, 257] width 16 height 16
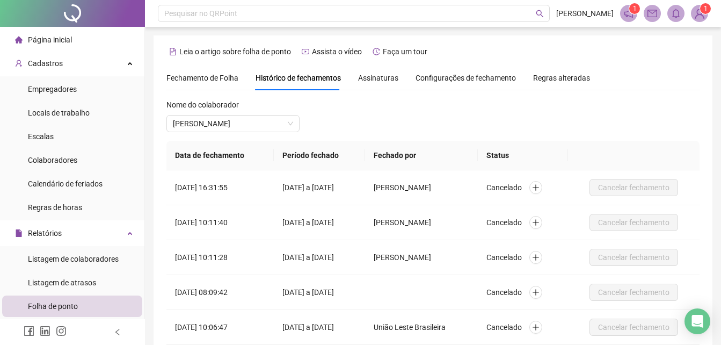
click at [186, 80] on span "Fechamento de Folha" at bounding box center [202, 78] width 72 height 9
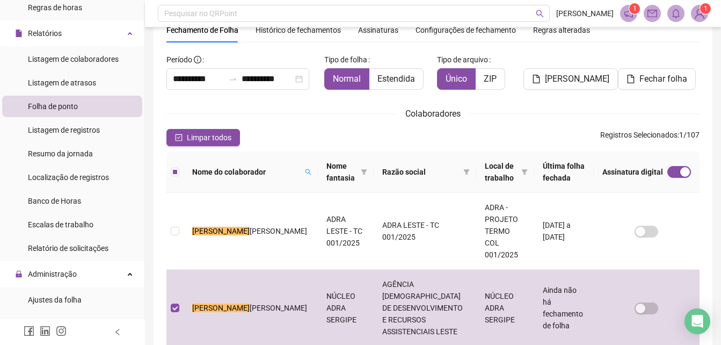
scroll to position [269, 0]
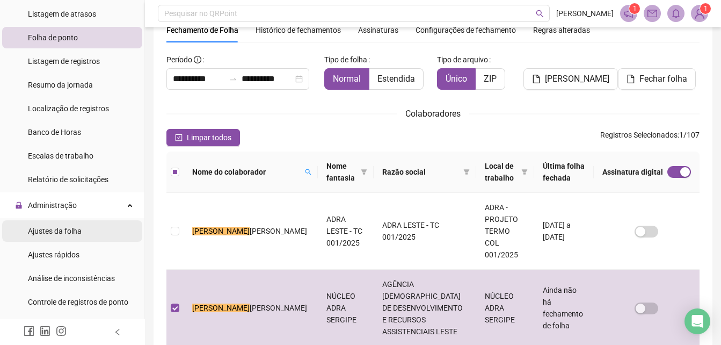
click at [66, 238] on div "Ajustes da folha" at bounding box center [55, 230] width 54 height 21
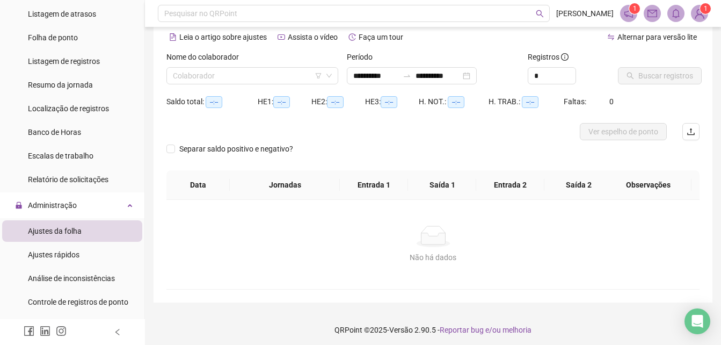
type input "**********"
click at [253, 71] on input "search" at bounding box center [247, 76] width 149 height 16
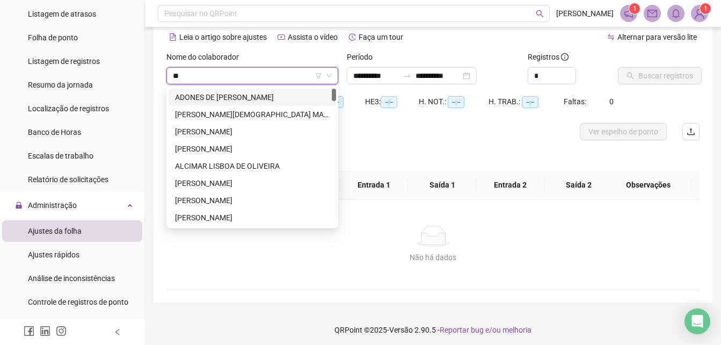
type input "***"
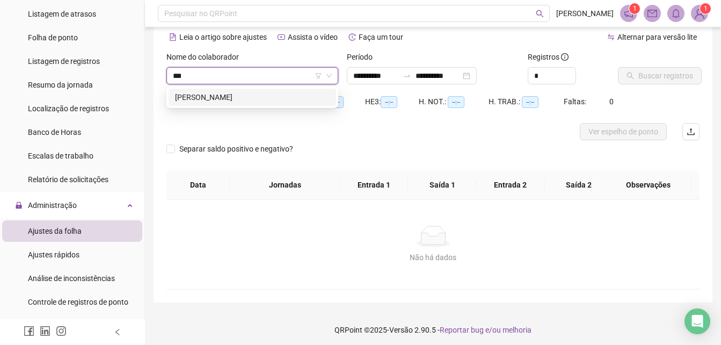
click at [249, 102] on div "[PERSON_NAME]" at bounding box center [252, 97] width 155 height 12
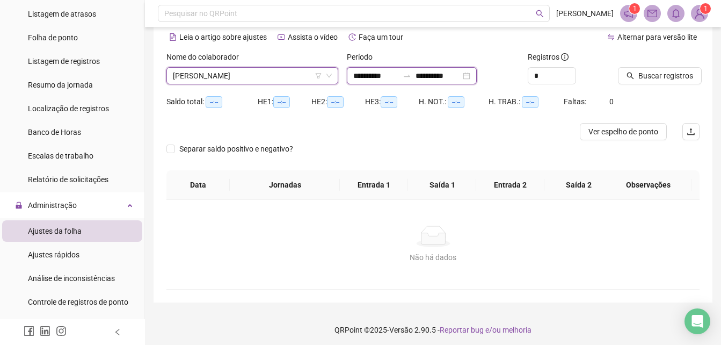
click at [399, 72] on input "**********" at bounding box center [375, 76] width 45 height 12
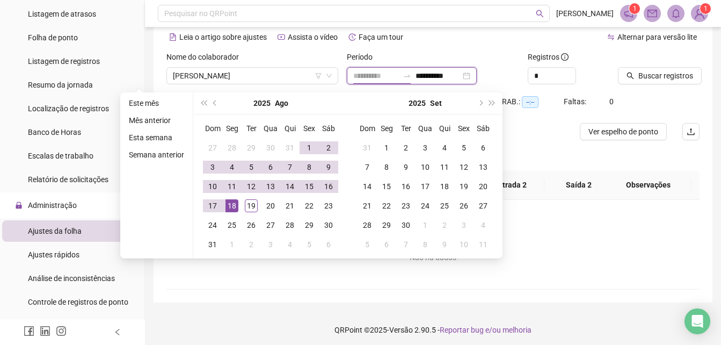
type input "**********"
click at [215, 102] on span "prev-year" at bounding box center [215, 102] width 5 height 5
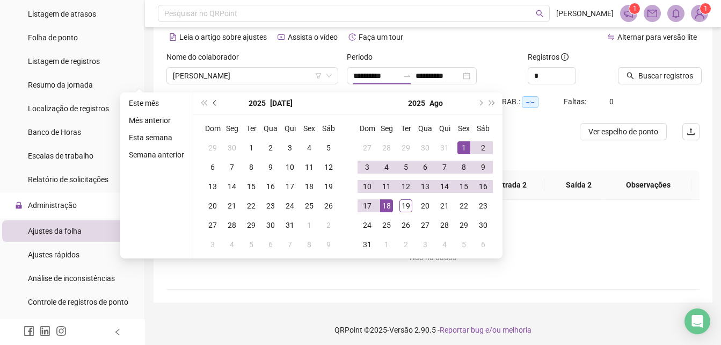
click at [215, 102] on span "prev-year" at bounding box center [215, 102] width 5 height 5
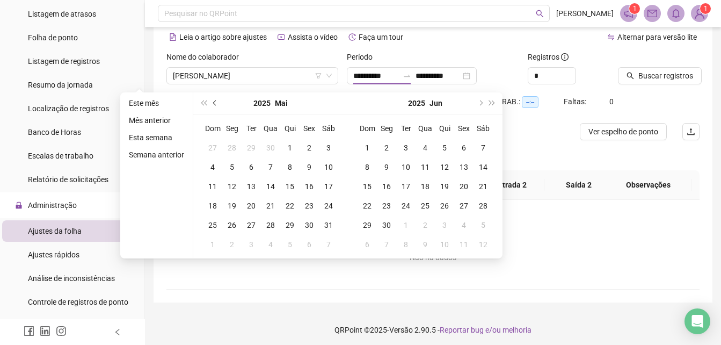
click at [215, 102] on span "prev-year" at bounding box center [215, 102] width 5 height 5
click at [216, 102] on span "prev-year" at bounding box center [215, 102] width 5 height 5
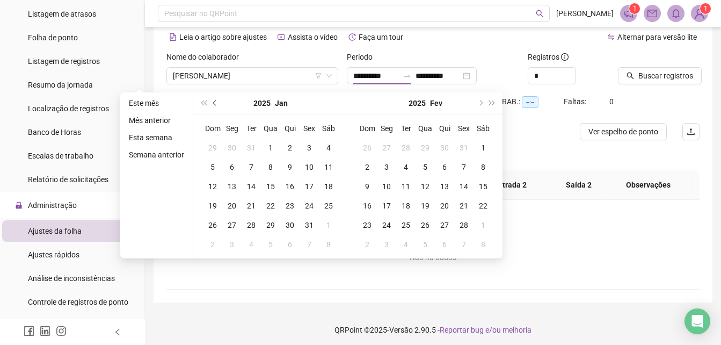
click at [216, 102] on span "prev-year" at bounding box center [215, 102] width 5 height 5
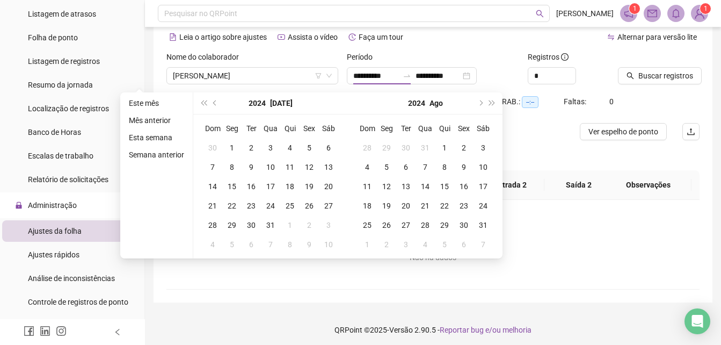
click at [571, 117] on div "Faltas: 0" at bounding box center [586, 108] width 45 height 30
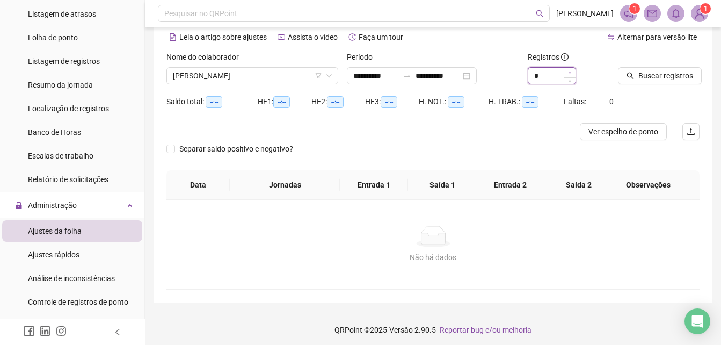
type input "*"
click at [568, 71] on icon "up" at bounding box center [570, 73] width 4 height 4
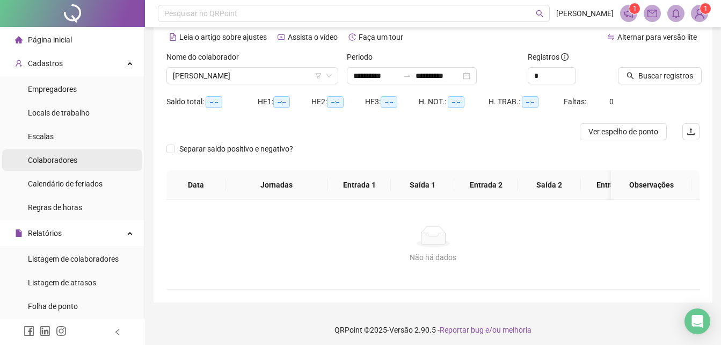
click at [56, 154] on div "Colaboradores" at bounding box center [52, 159] width 49 height 21
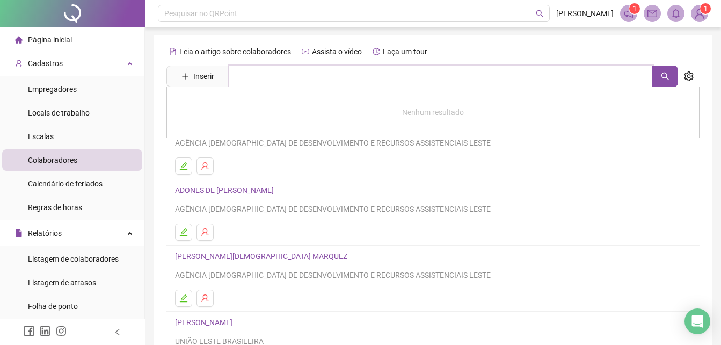
click at [300, 74] on input "text" at bounding box center [441, 76] width 424 height 21
type input "****"
click at [649, 77] on input "****" at bounding box center [441, 76] width 424 height 21
click at [661, 79] on button "button" at bounding box center [666, 76] width 26 height 21
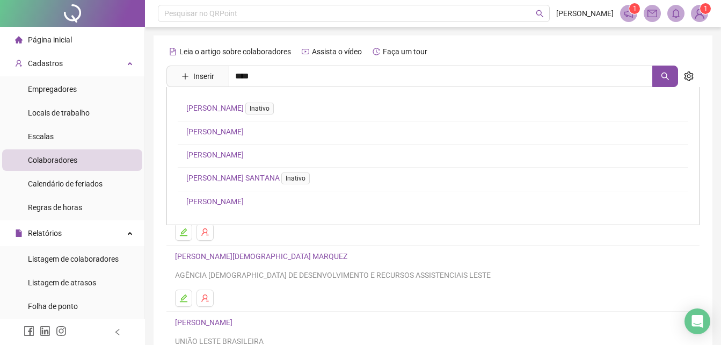
click at [214, 148] on div "[PERSON_NAME] Inativo [PERSON_NAME] [PERSON_NAME] DAS NEVES [PERSON_NAME]'ANA I…" at bounding box center [432, 156] width 533 height 138
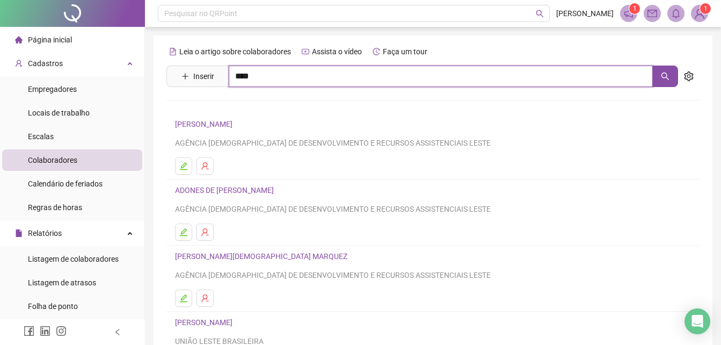
click at [274, 73] on input "****" at bounding box center [441, 76] width 424 height 21
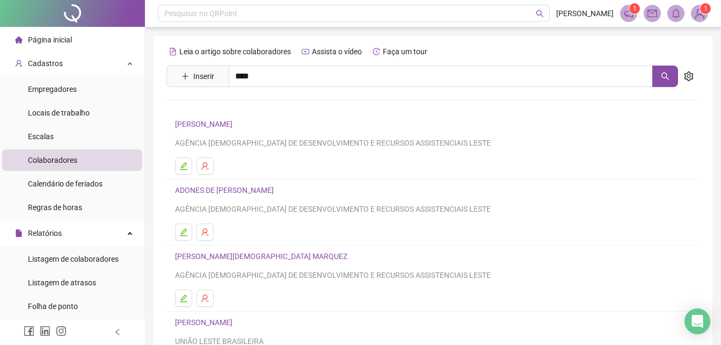
click at [229, 155] on link "[PERSON_NAME]" at bounding box center [214, 154] width 57 height 9
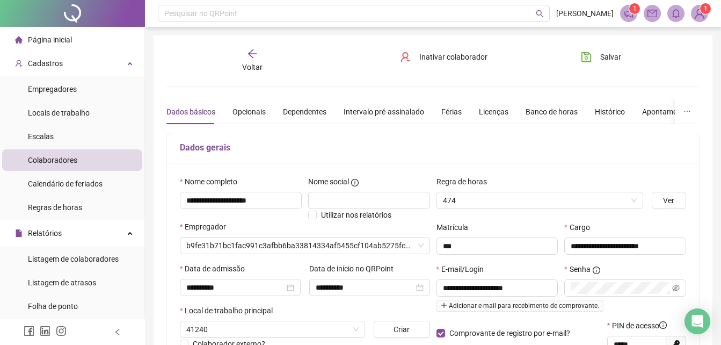
type input "**********"
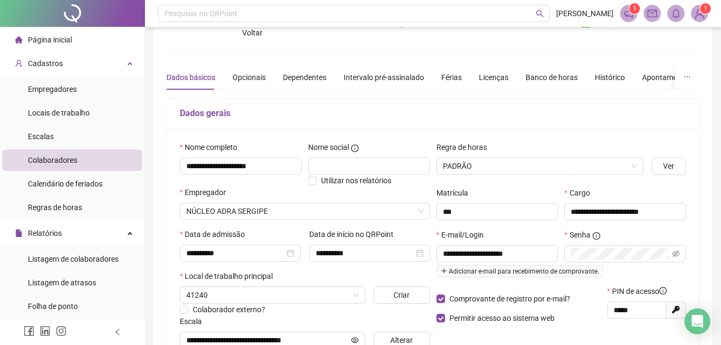
scroll to position [54, 0]
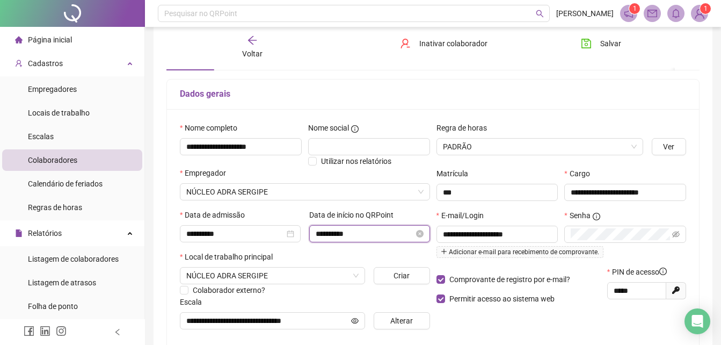
click at [343, 233] on input "**********" at bounding box center [365, 234] width 98 height 12
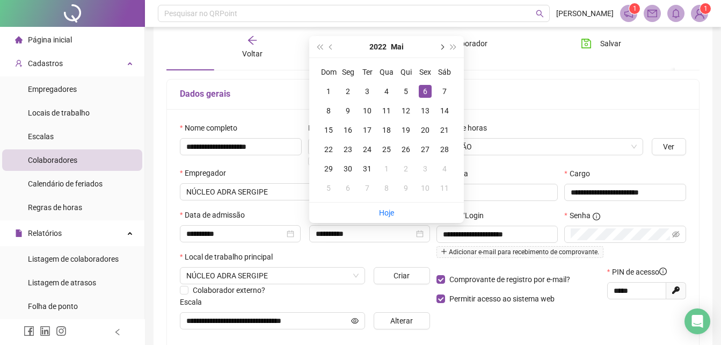
click at [442, 49] on button "next-year" at bounding box center [442, 46] width 12 height 21
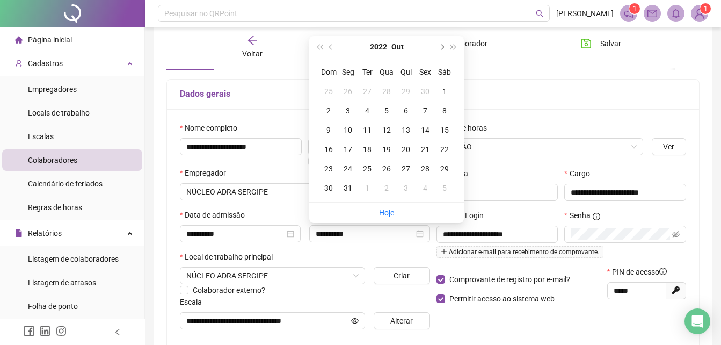
click at [442, 49] on button "next-year" at bounding box center [442, 46] width 12 height 21
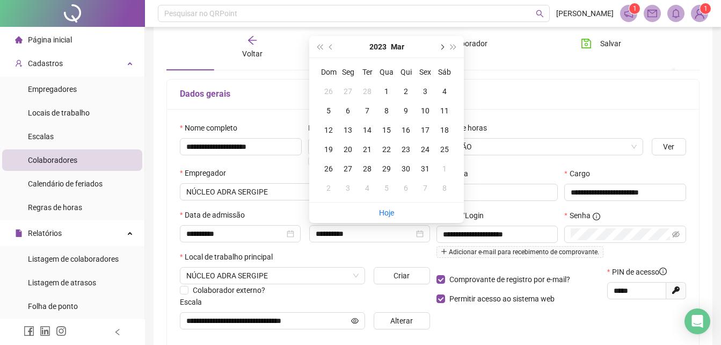
click at [444, 49] on button "next-year" at bounding box center [442, 46] width 12 height 21
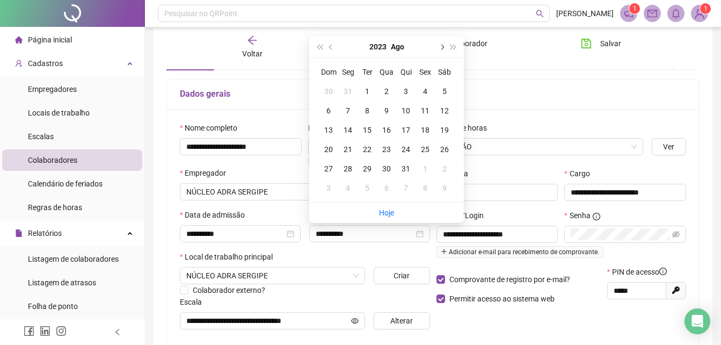
click at [444, 49] on button "next-year" at bounding box center [442, 46] width 12 height 21
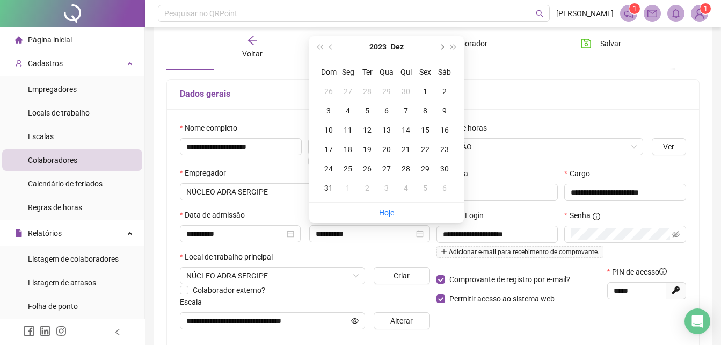
click at [444, 49] on button "next-year" at bounding box center [442, 46] width 12 height 21
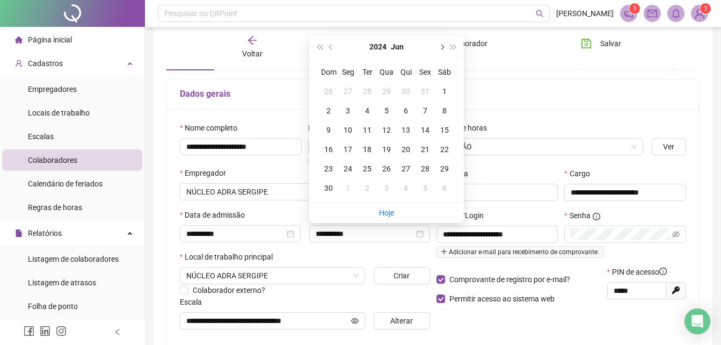
click at [444, 49] on button "next-year" at bounding box center [442, 46] width 12 height 21
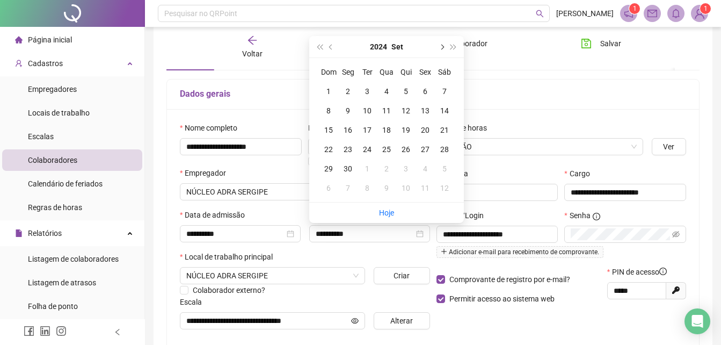
click at [444, 49] on button "next-year" at bounding box center [442, 46] width 12 height 21
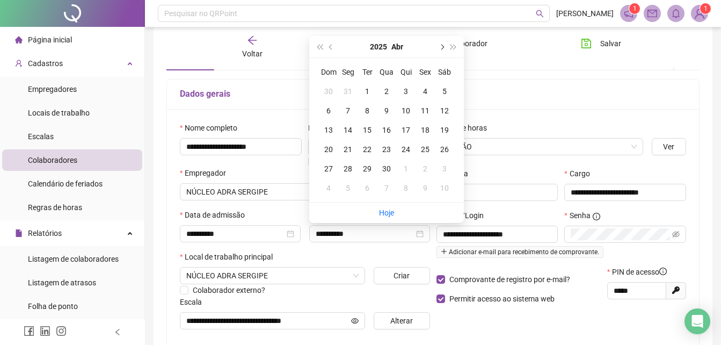
click at [444, 49] on button "next-year" at bounding box center [442, 46] width 12 height 21
type input "**********"
click at [407, 91] on div "1" at bounding box center [406, 91] width 13 height 13
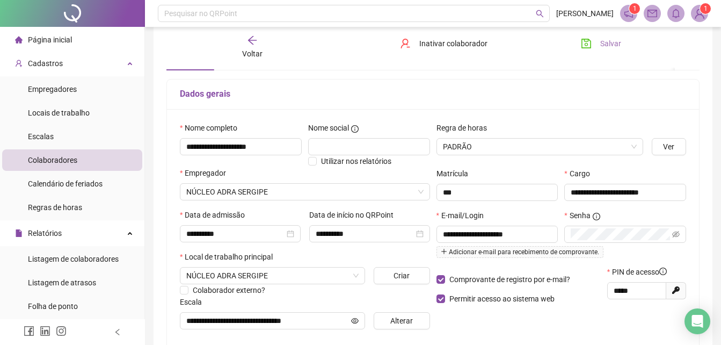
click at [611, 47] on span "Salvar" at bounding box center [610, 44] width 21 height 12
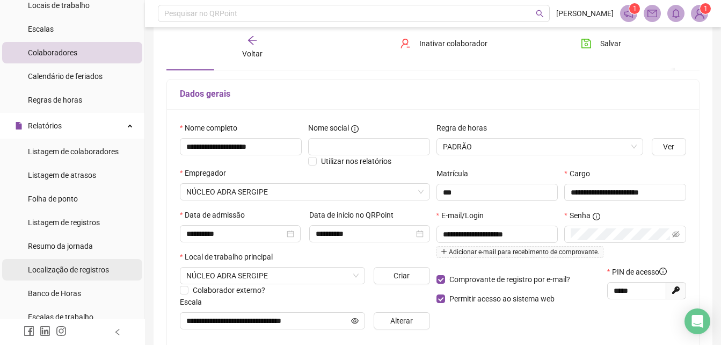
scroll to position [269, 0]
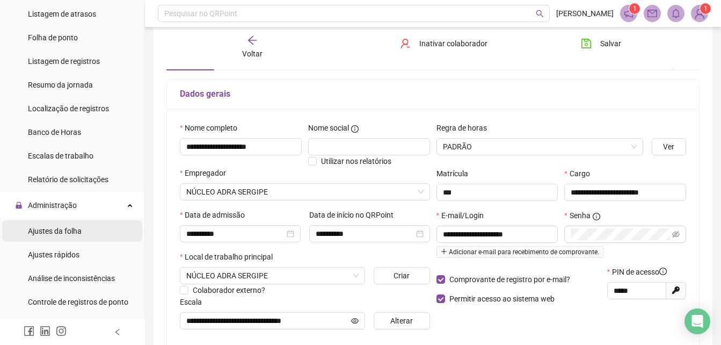
click at [58, 225] on div "Ajustes da folha" at bounding box center [55, 230] width 54 height 21
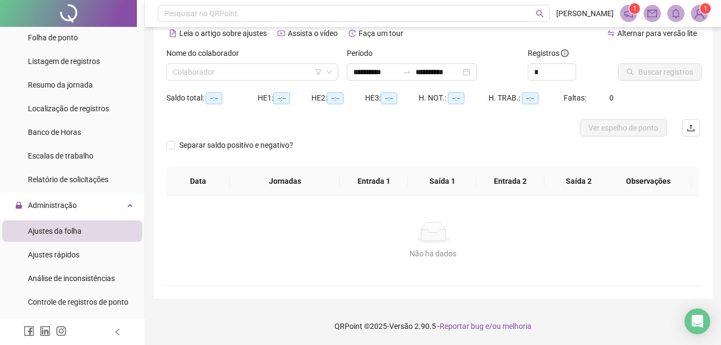
scroll to position [52, 0]
type input "**********"
click at [219, 73] on input "search" at bounding box center [247, 72] width 149 height 16
click at [379, 75] on input "**********" at bounding box center [375, 72] width 45 height 12
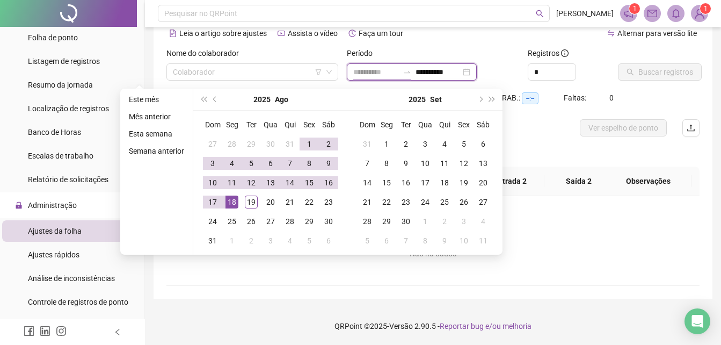
type input "**********"
click at [215, 98] on span "prev-year" at bounding box center [215, 99] width 5 height 5
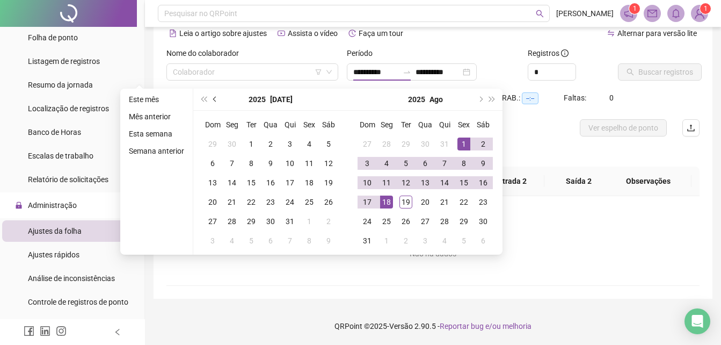
click at [215, 98] on span "prev-year" at bounding box center [215, 99] width 5 height 5
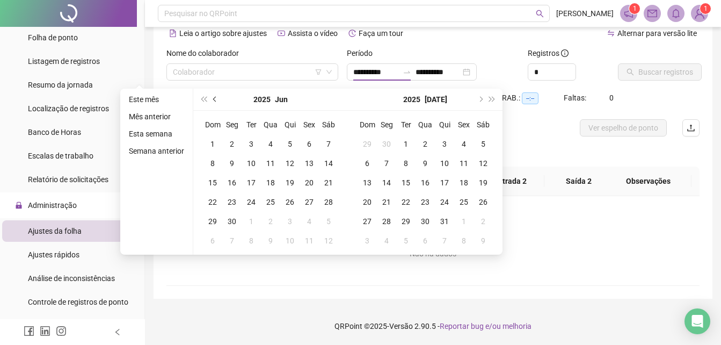
click at [215, 98] on span "prev-year" at bounding box center [215, 99] width 5 height 5
click at [243, 70] on input "search" at bounding box center [247, 72] width 149 height 16
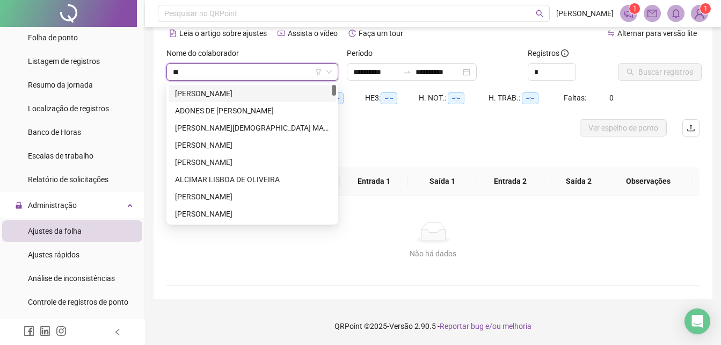
type input "***"
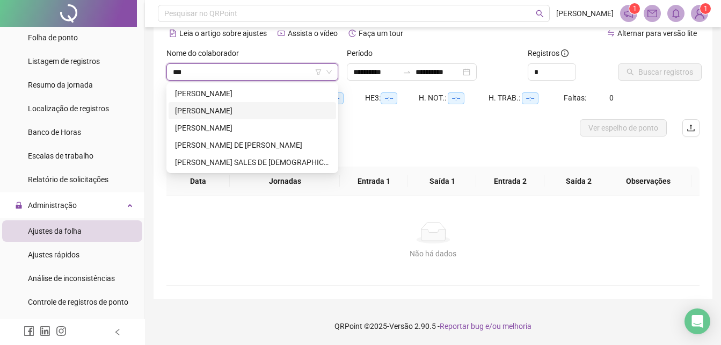
click at [245, 111] on div "[PERSON_NAME]" at bounding box center [252, 111] width 155 height 12
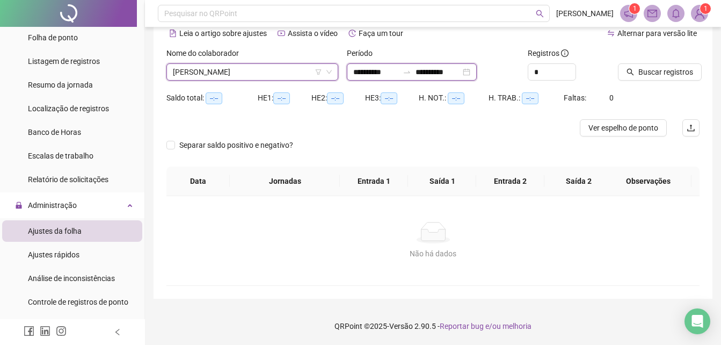
click at [363, 74] on input "**********" at bounding box center [375, 72] width 45 height 12
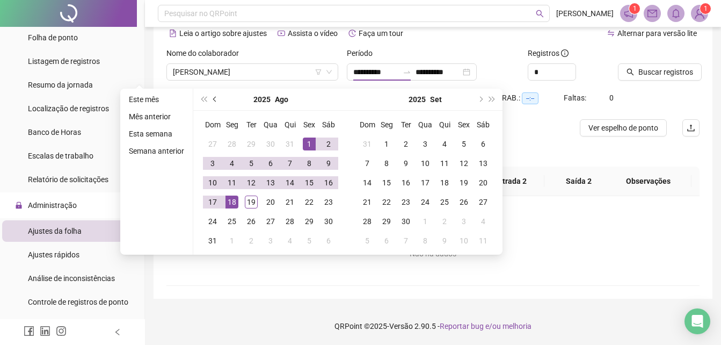
click at [211, 98] on button "prev-year" at bounding box center [215, 99] width 12 height 21
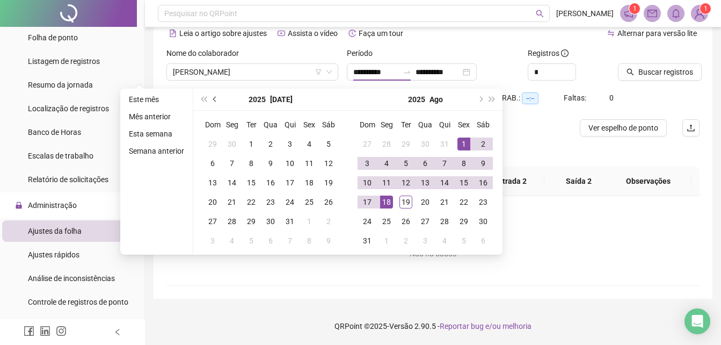
click at [211, 98] on button "prev-year" at bounding box center [215, 99] width 12 height 21
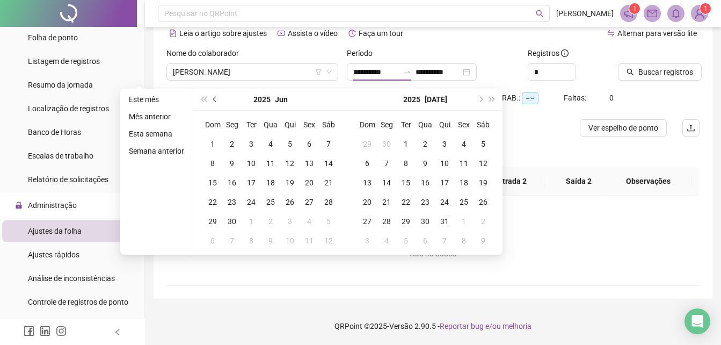
click at [211, 98] on button "prev-year" at bounding box center [215, 99] width 12 height 21
click at [211, 99] on button "prev-year" at bounding box center [215, 99] width 12 height 21
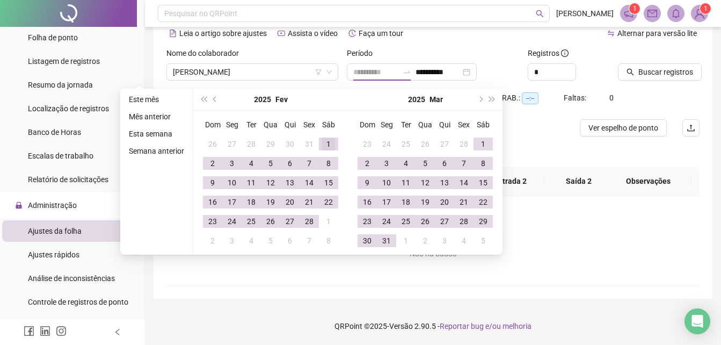
type input "**********"
click at [327, 142] on div "1" at bounding box center [328, 143] width 13 height 13
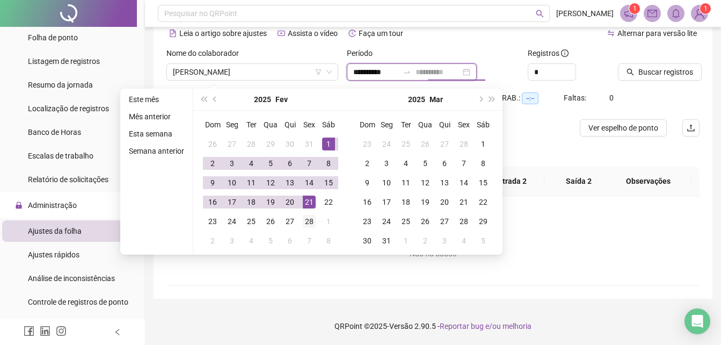
type input "**********"
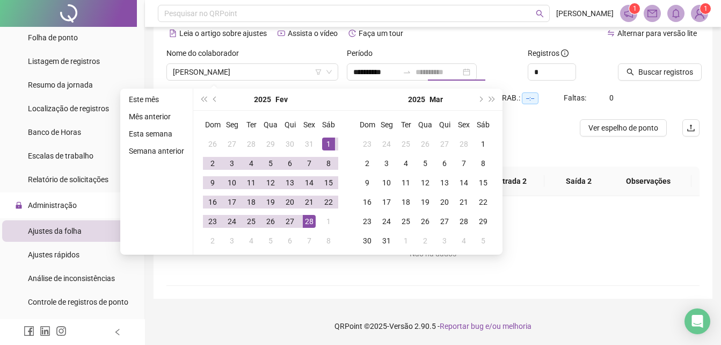
click at [312, 221] on div "28" at bounding box center [309, 221] width 13 height 13
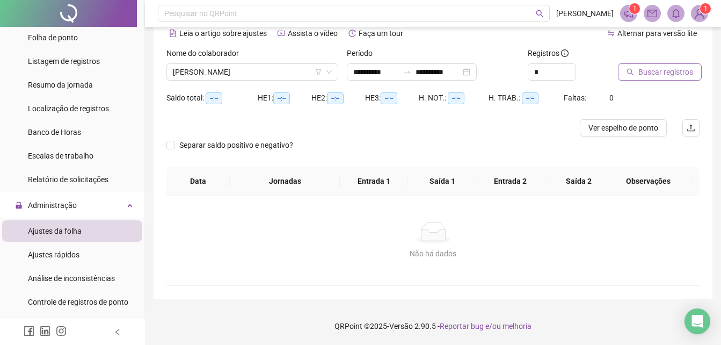
click at [642, 66] on button "Buscar registros" at bounding box center [660, 71] width 84 height 17
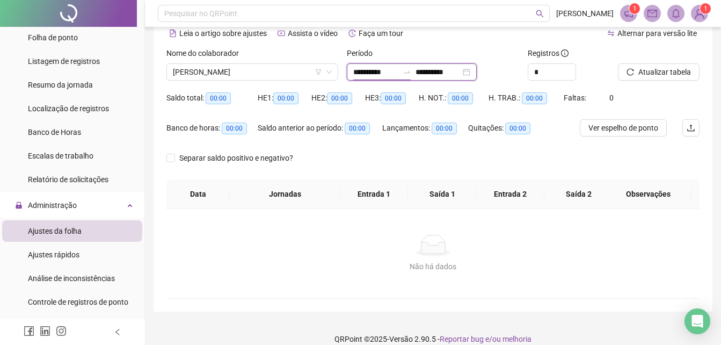
click at [394, 67] on input "**********" at bounding box center [375, 72] width 45 height 12
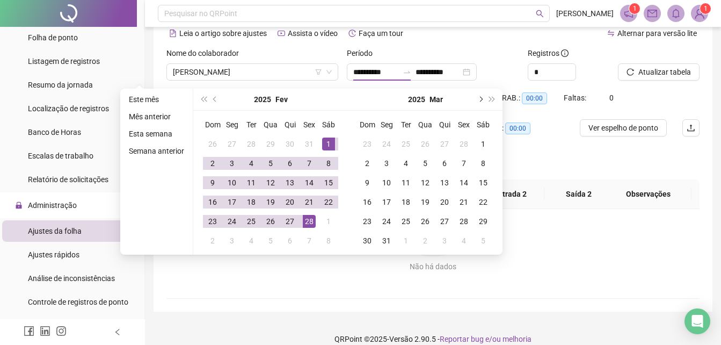
click at [481, 105] on button "next-year" at bounding box center [480, 99] width 12 height 21
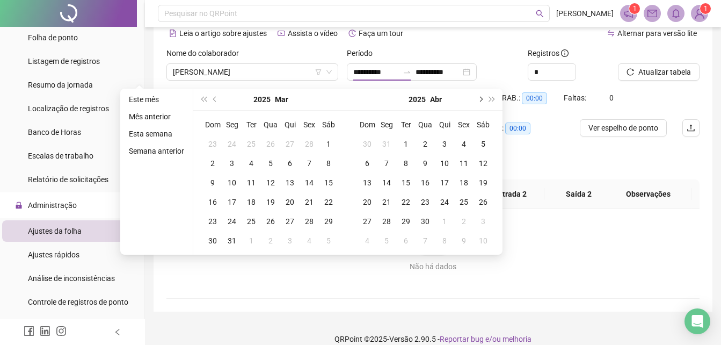
click at [481, 105] on button "next-year" at bounding box center [480, 99] width 12 height 21
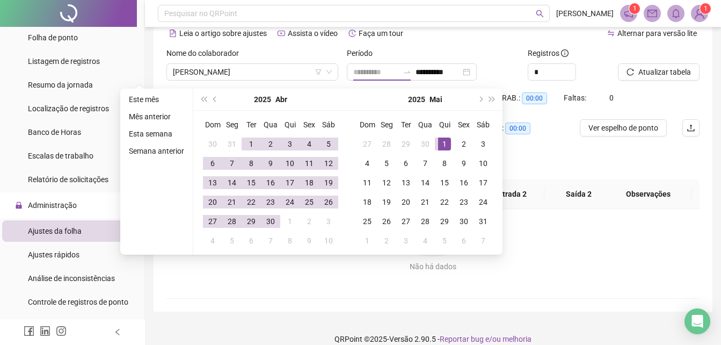
type input "**********"
click at [444, 143] on div "1" at bounding box center [444, 143] width 13 height 13
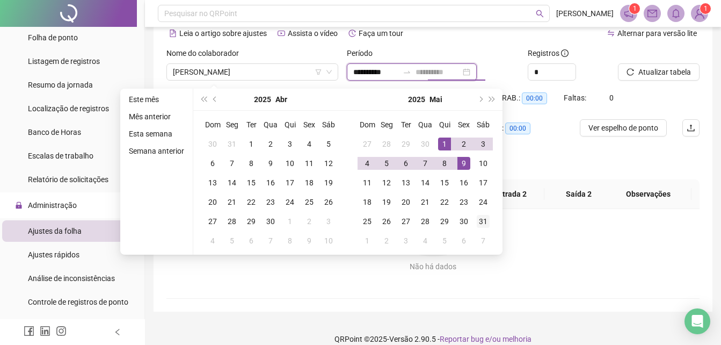
type input "**********"
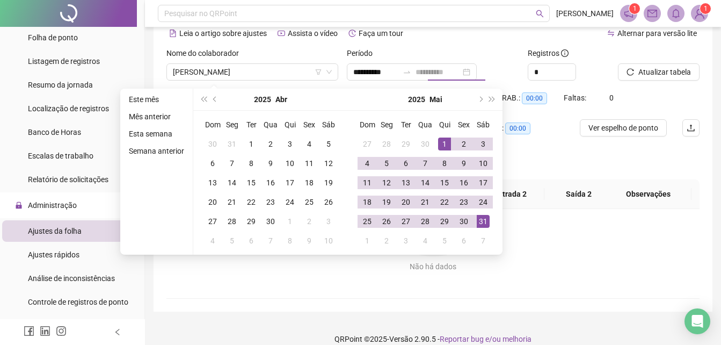
click at [482, 224] on div "31" at bounding box center [483, 221] width 13 height 13
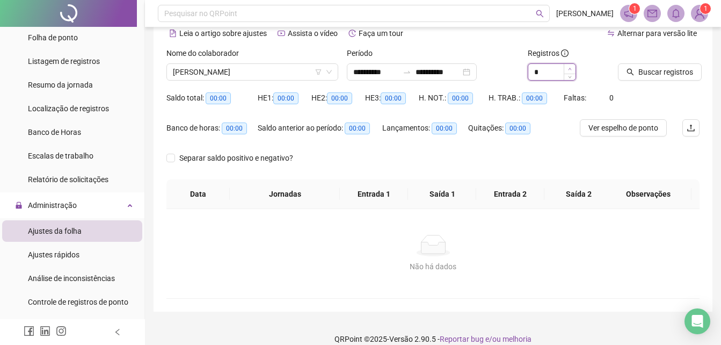
type input "*"
click at [570, 66] on span "Increase Value" at bounding box center [570, 69] width 12 height 10
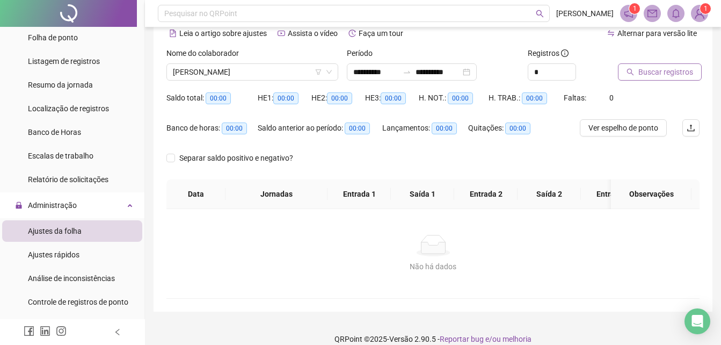
click at [644, 78] on button "Buscar registros" at bounding box center [660, 71] width 84 height 17
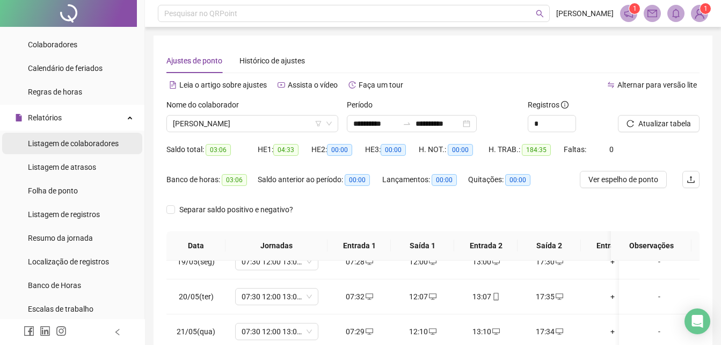
scroll to position [107, 0]
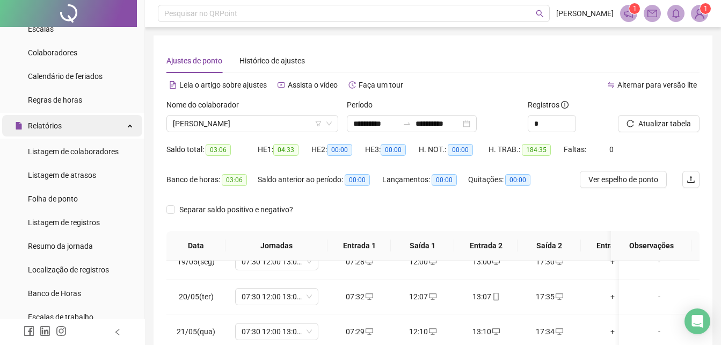
click at [66, 126] on div "Relatórios" at bounding box center [72, 125] width 140 height 21
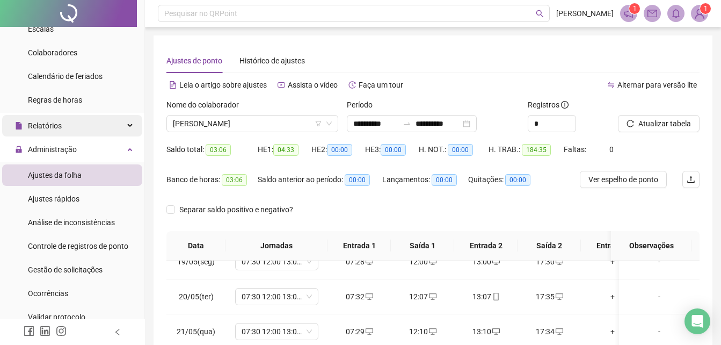
click at [66, 125] on div "Relatórios" at bounding box center [72, 125] width 140 height 21
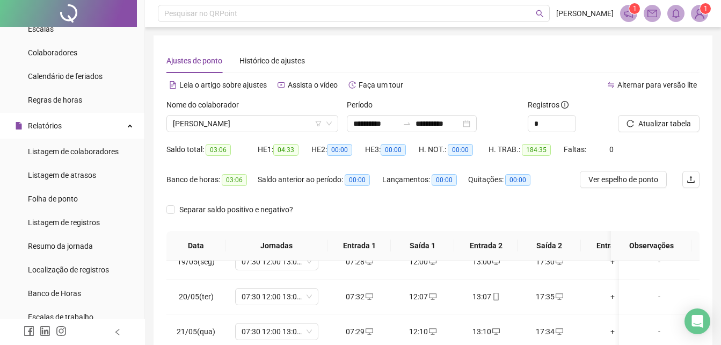
click at [67, 201] on span "Folha de ponto" at bounding box center [53, 198] width 50 height 9
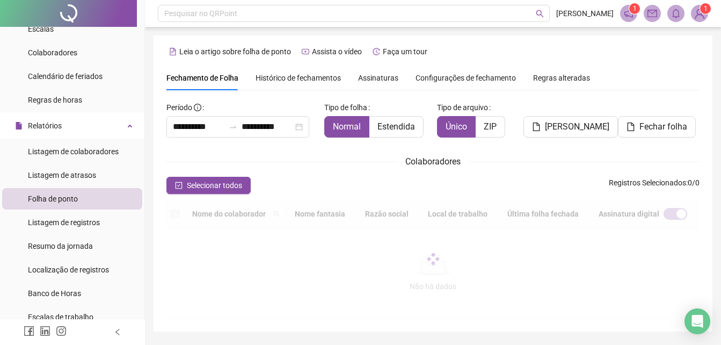
scroll to position [48, 0]
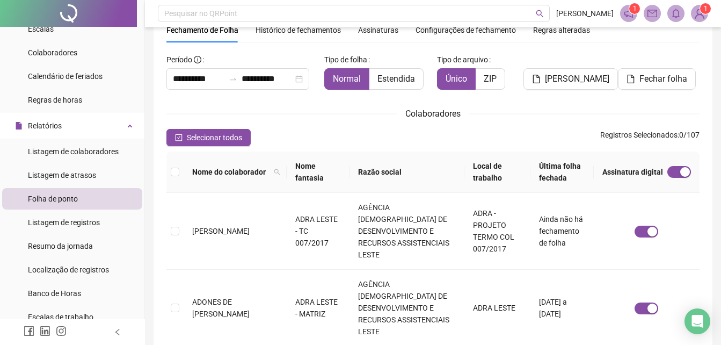
click at [248, 171] on span "Nome do colaborador" at bounding box center [230, 172] width 77 height 12
click at [274, 174] on icon "search" at bounding box center [277, 172] width 6 height 6
type input "****"
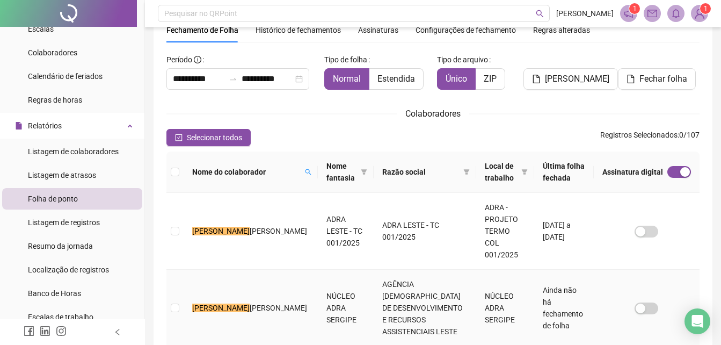
click at [250, 303] on span "[PERSON_NAME]" at bounding box center [278, 307] width 57 height 9
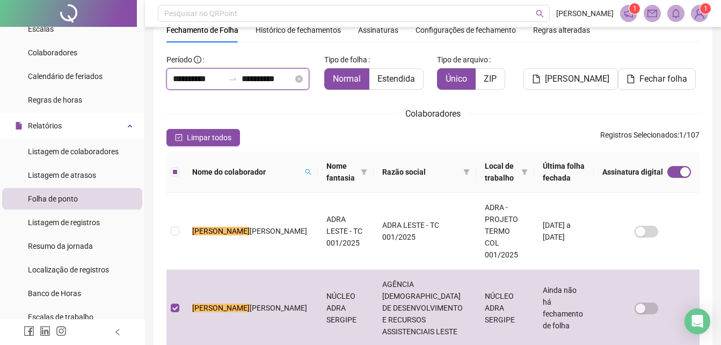
click at [257, 84] on input "**********" at bounding box center [268, 79] width 52 height 13
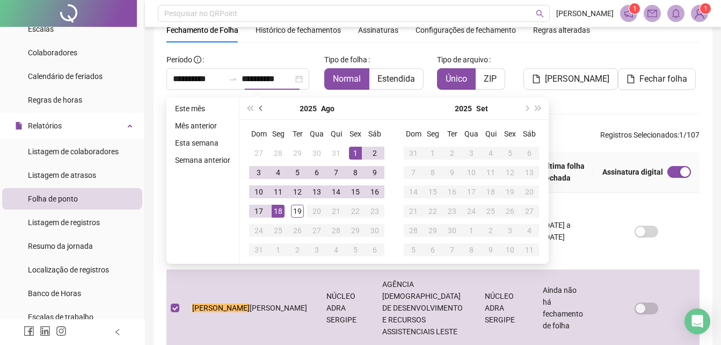
click at [263, 108] on span "prev-year" at bounding box center [261, 108] width 5 height 5
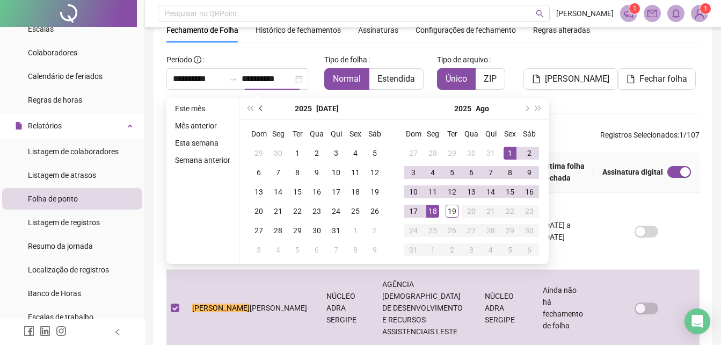
click at [263, 108] on span "prev-year" at bounding box center [261, 108] width 5 height 5
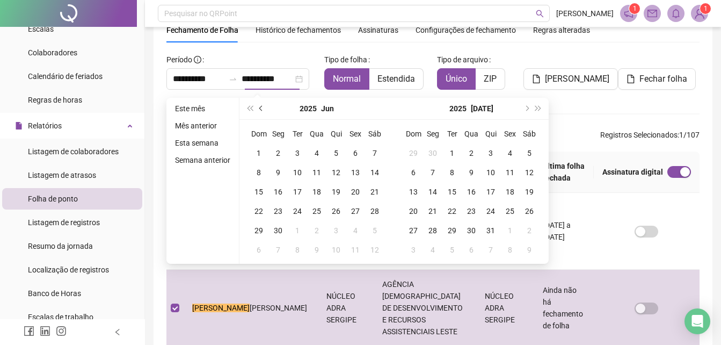
click at [263, 108] on span "prev-year" at bounding box center [261, 108] width 5 height 5
type input "**********"
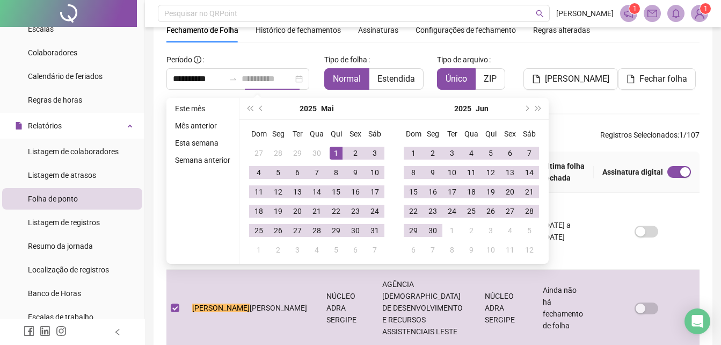
click at [332, 155] on div "1" at bounding box center [336, 153] width 13 height 13
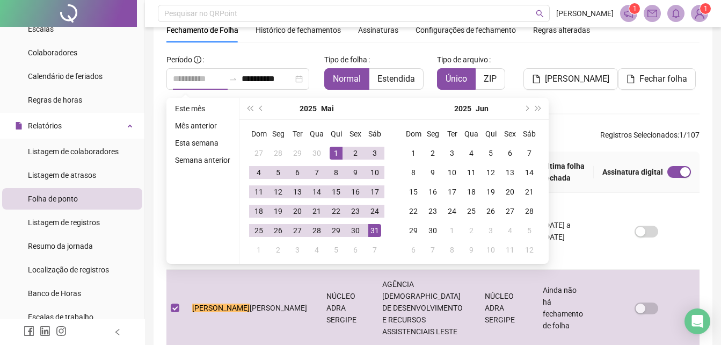
click at [382, 230] on td "31" at bounding box center [374, 230] width 19 height 19
type input "**********"
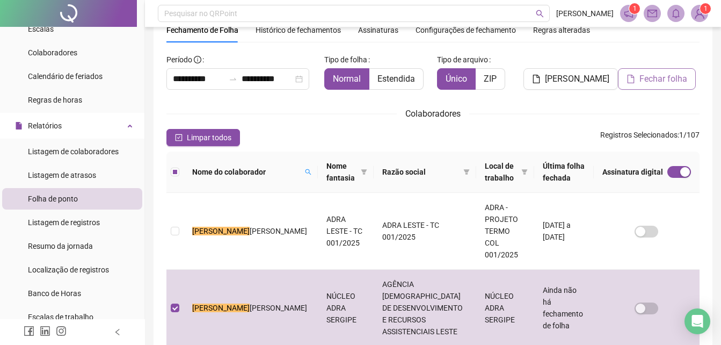
click at [650, 79] on span "Fechar folha" at bounding box center [664, 79] width 48 height 13
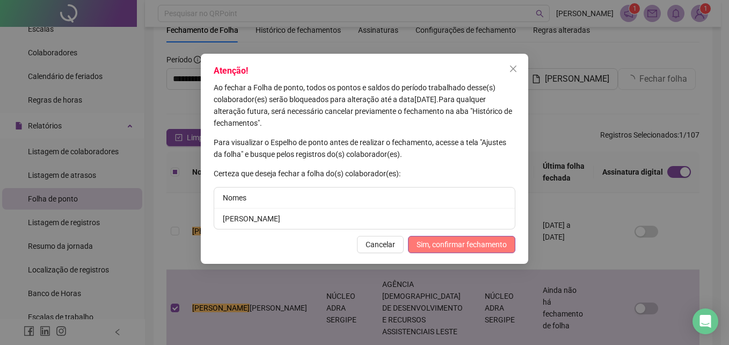
click at [481, 243] on span "Sim, confirmar fechamento" at bounding box center [462, 244] width 90 height 12
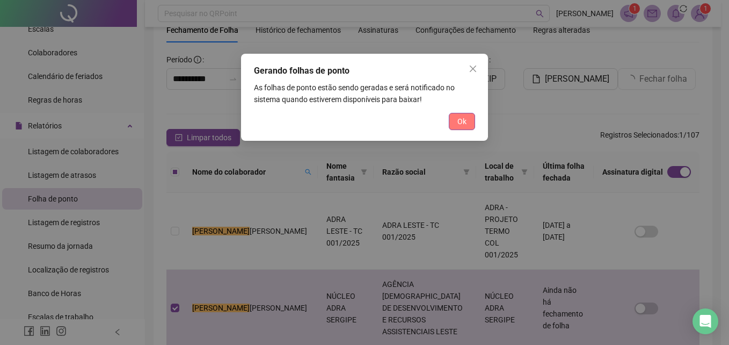
click at [464, 118] on span "Ok" at bounding box center [462, 121] width 9 height 12
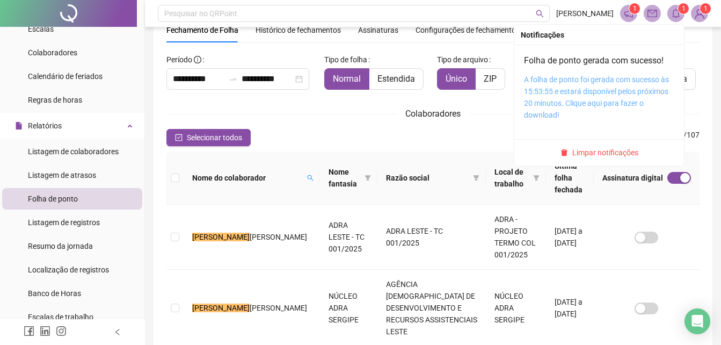
click at [613, 80] on link "A folha de ponto foi gerada com sucesso às 15:53:55 e estará disponível pelos p…" at bounding box center [596, 97] width 145 height 44
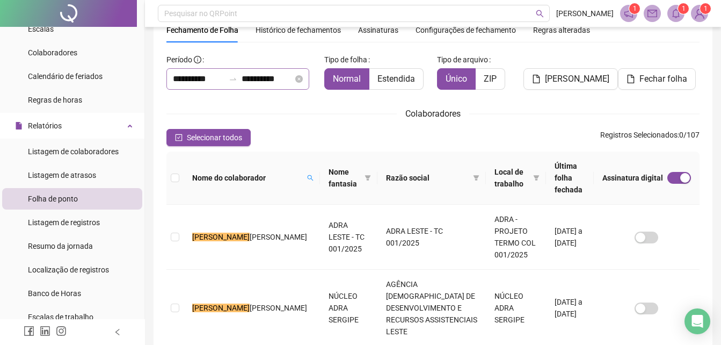
click at [259, 88] on div "**********" at bounding box center [237, 78] width 143 height 21
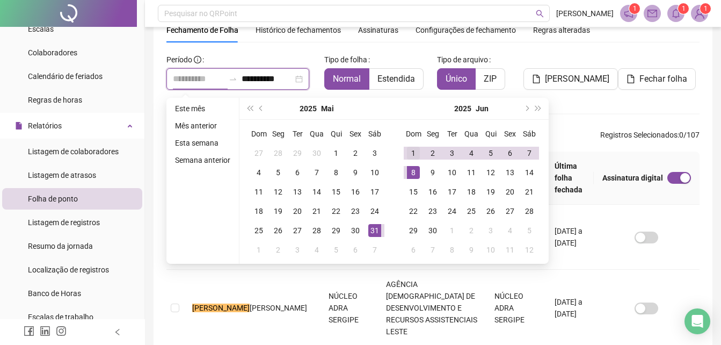
type input "**********"
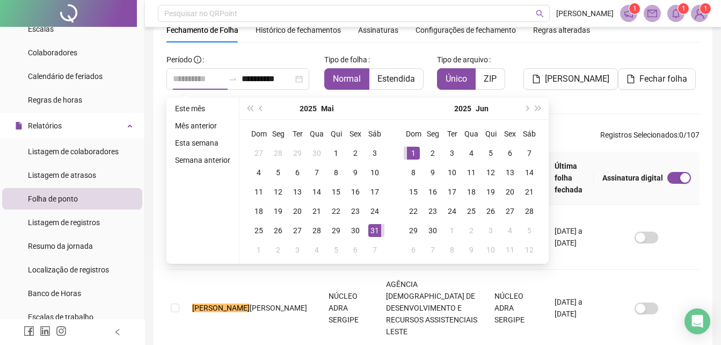
click at [410, 152] on div "1" at bounding box center [413, 153] width 13 height 13
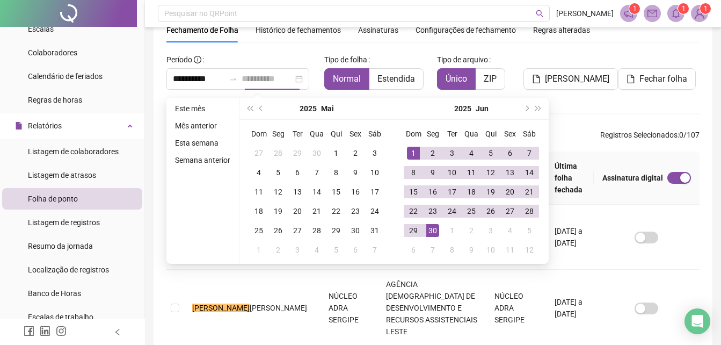
click at [436, 228] on div "30" at bounding box center [432, 230] width 13 height 13
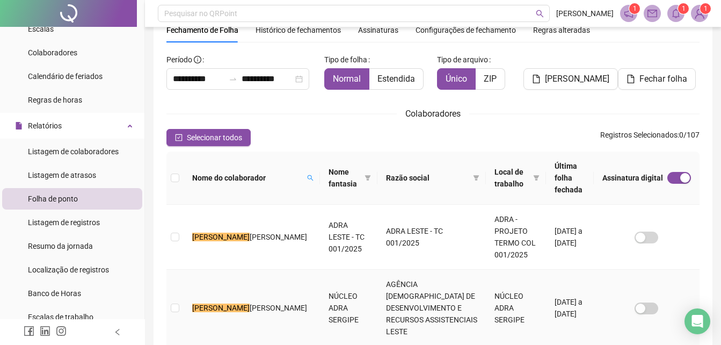
click at [250, 303] on span "[PERSON_NAME]" at bounding box center [278, 307] width 57 height 9
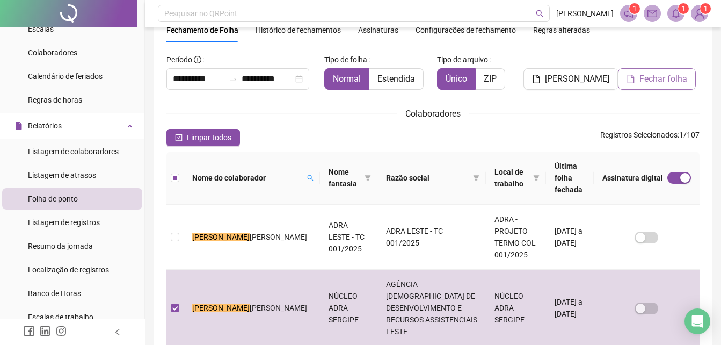
click at [636, 82] on button "Fechar folha" at bounding box center [657, 78] width 78 height 21
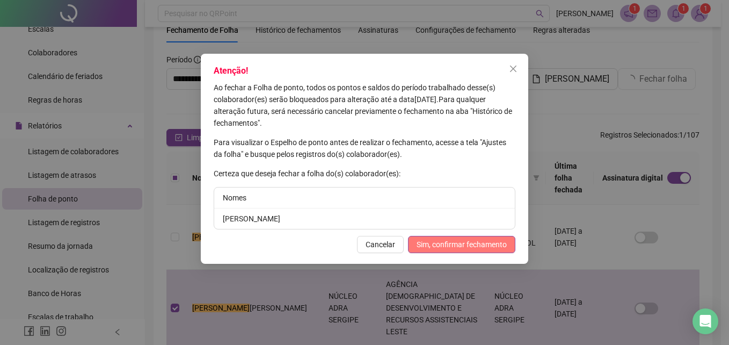
click at [439, 251] on button "Sim, confirmar fechamento" at bounding box center [461, 244] width 107 height 17
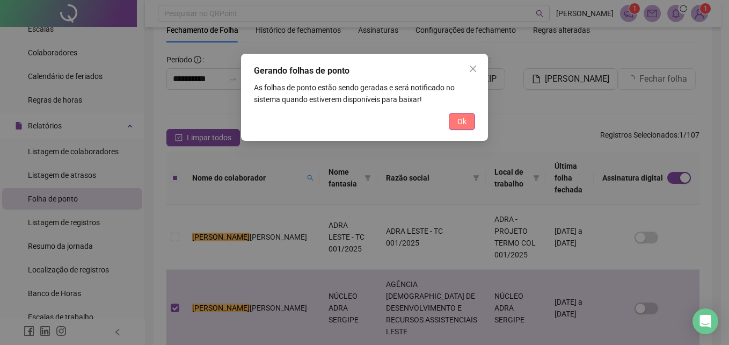
click at [468, 125] on button "Ok" at bounding box center [462, 121] width 26 height 17
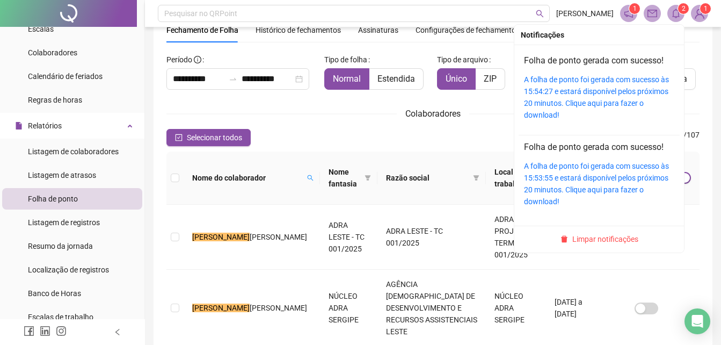
click at [677, 16] on icon "bell" at bounding box center [676, 14] width 10 height 10
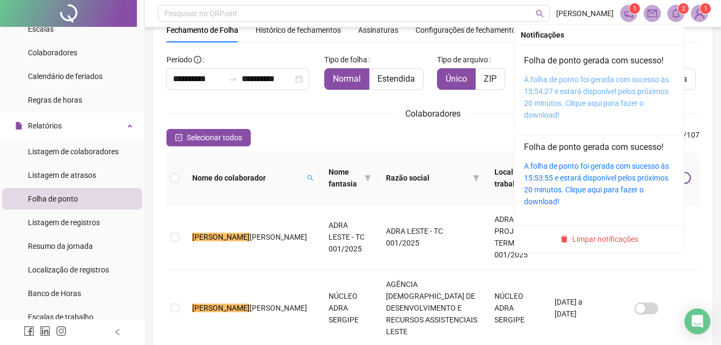
click at [620, 81] on link "A folha de ponto foi gerada com sucesso às 15:54:27 e estará disponível pelos p…" at bounding box center [596, 97] width 145 height 44
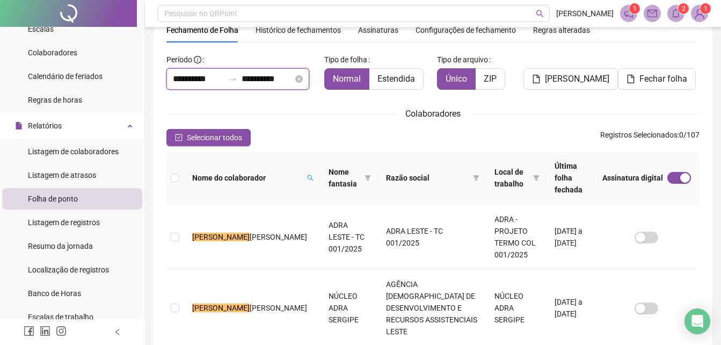
click at [280, 84] on input "**********" at bounding box center [268, 79] width 52 height 13
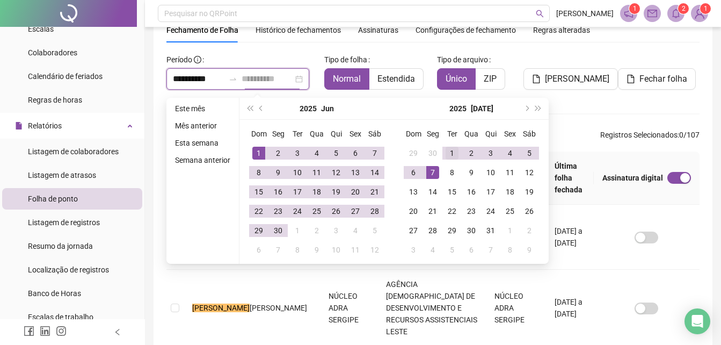
type input "**********"
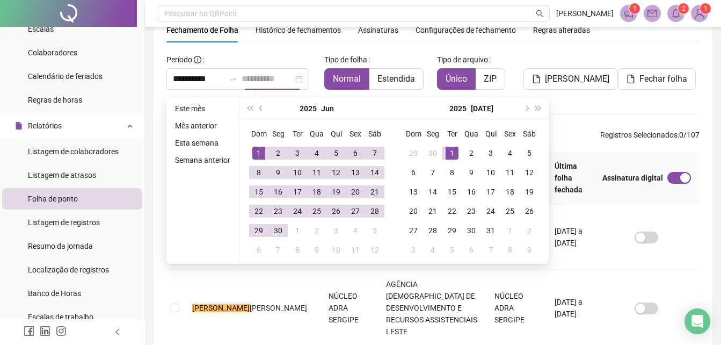
click at [451, 154] on div "1" at bounding box center [452, 153] width 13 height 13
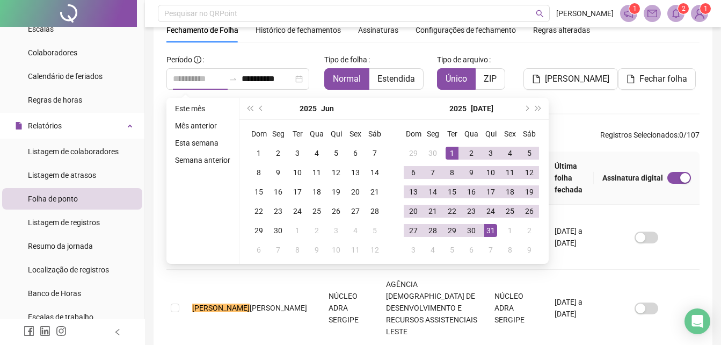
click at [488, 231] on div "31" at bounding box center [490, 230] width 13 height 13
type input "**********"
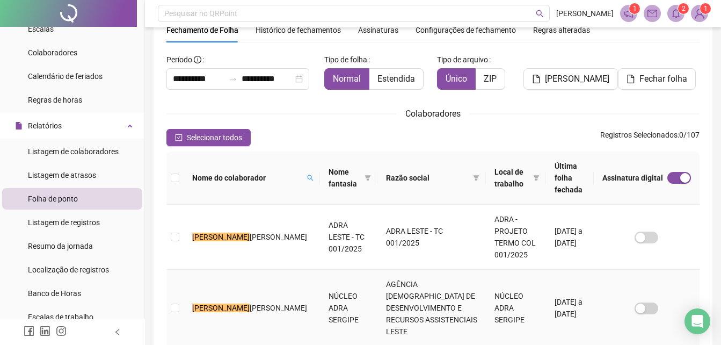
click at [220, 272] on td "[PERSON_NAME]" at bounding box center [252, 308] width 136 height 77
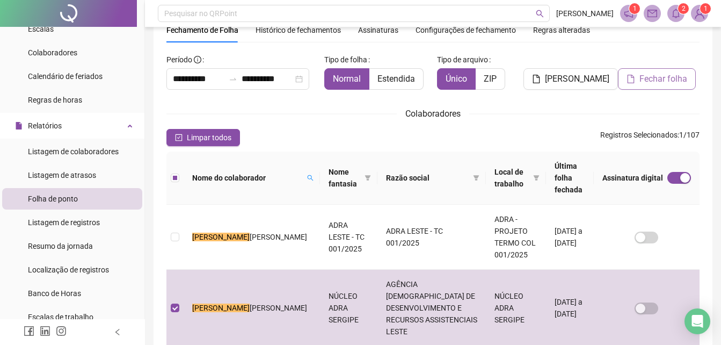
click at [645, 82] on span "Fechar folha" at bounding box center [664, 79] width 48 height 13
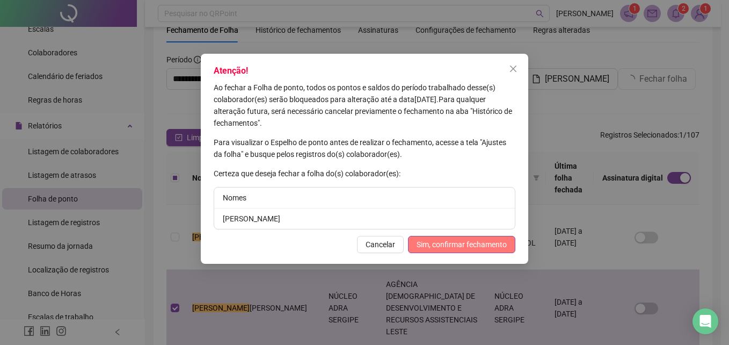
click at [424, 243] on span "Sim, confirmar fechamento" at bounding box center [462, 244] width 90 height 12
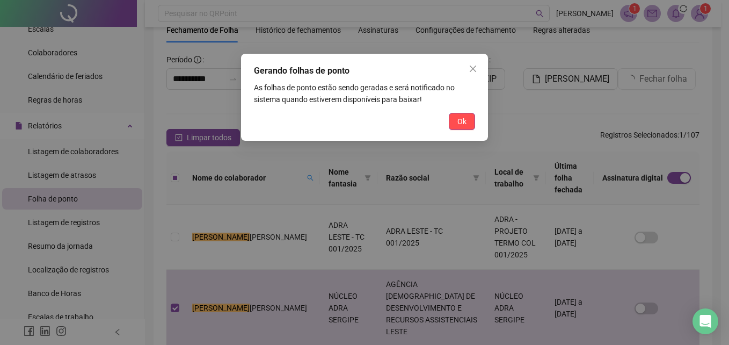
click at [453, 120] on button "Ok" at bounding box center [462, 121] width 26 height 17
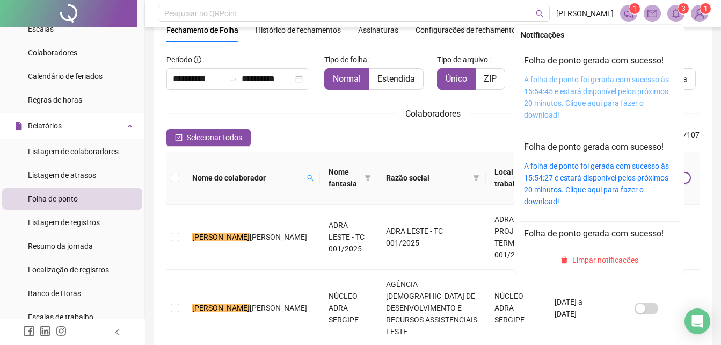
click at [634, 81] on link "A folha de ponto foi gerada com sucesso às 15:54:45 e estará disponível pelos p…" at bounding box center [596, 97] width 145 height 44
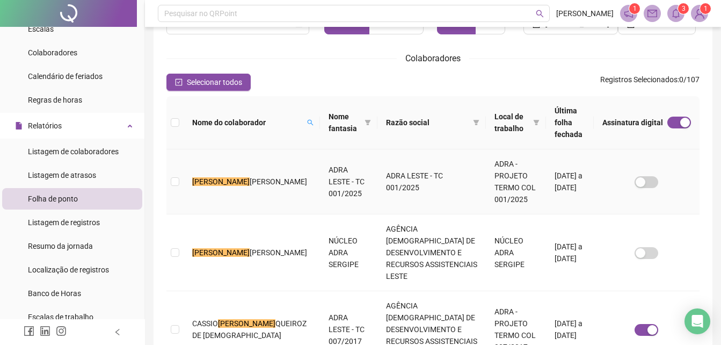
scroll to position [95, 0]
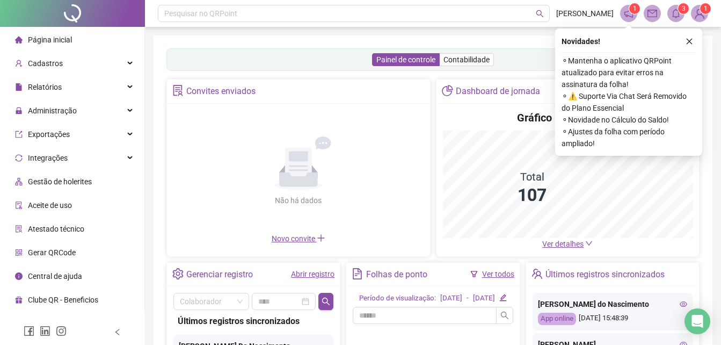
click at [692, 34] on div "Novidades ! ⚬ Mantenha o aplicativo QRPoint atualizado para evitar erros na ass…" at bounding box center [628, 91] width 147 height 127
click at [690, 39] on icon "close" at bounding box center [690, 42] width 8 height 8
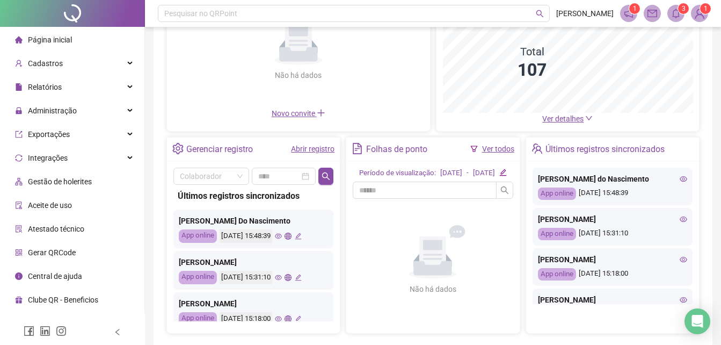
scroll to position [179, 0]
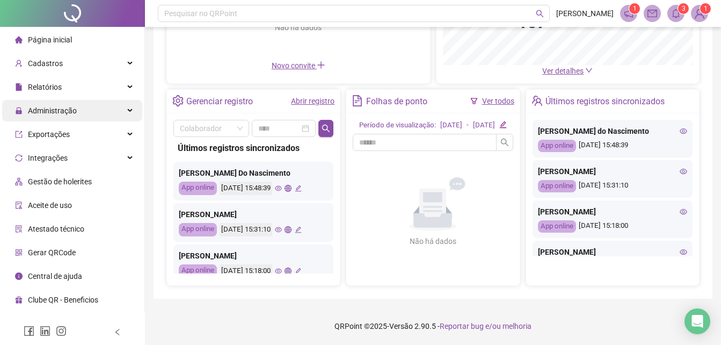
click at [55, 112] on span "Administração" at bounding box center [52, 110] width 49 height 9
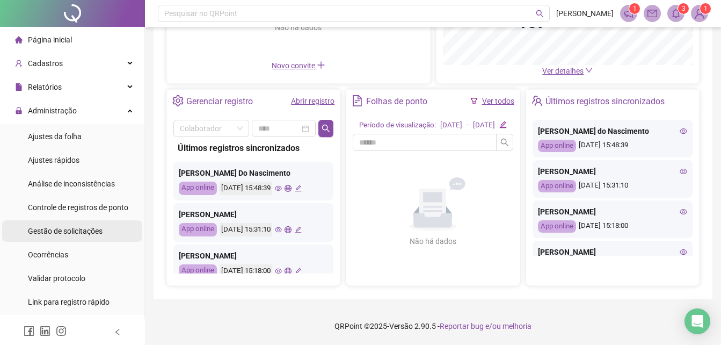
click at [76, 230] on span "Gestão de solicitações" at bounding box center [65, 231] width 75 height 9
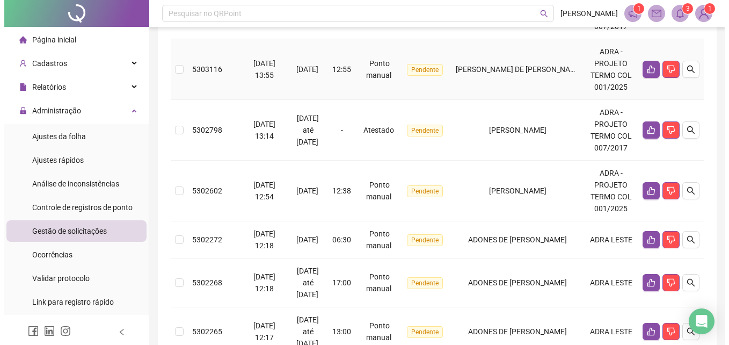
scroll to position [45, 0]
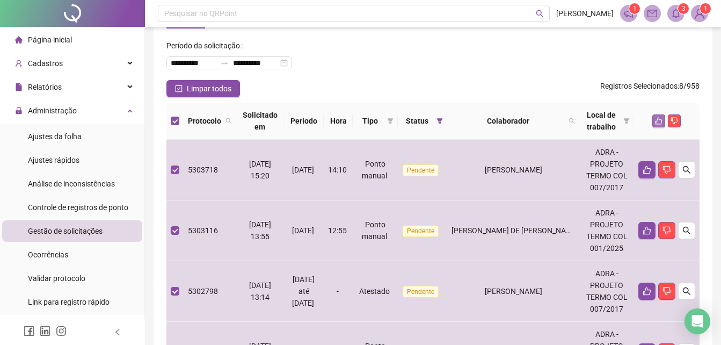
click at [658, 117] on icon "like" at bounding box center [659, 121] width 8 height 8
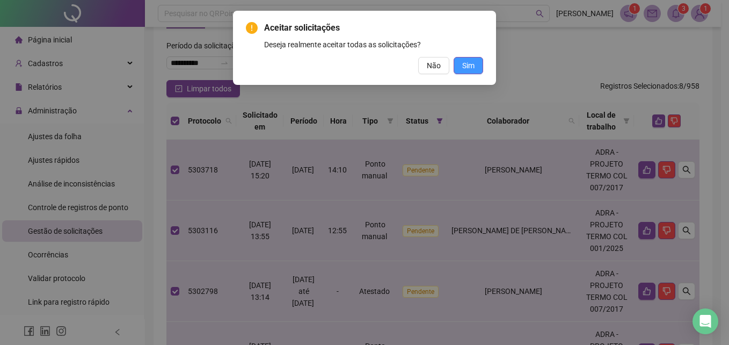
click at [471, 61] on span "Sim" at bounding box center [468, 66] width 12 height 12
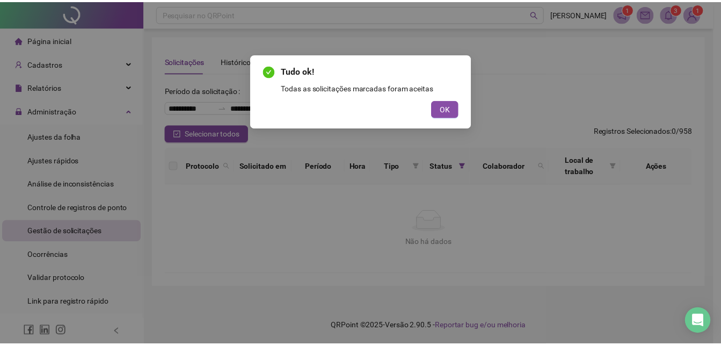
scroll to position [0, 0]
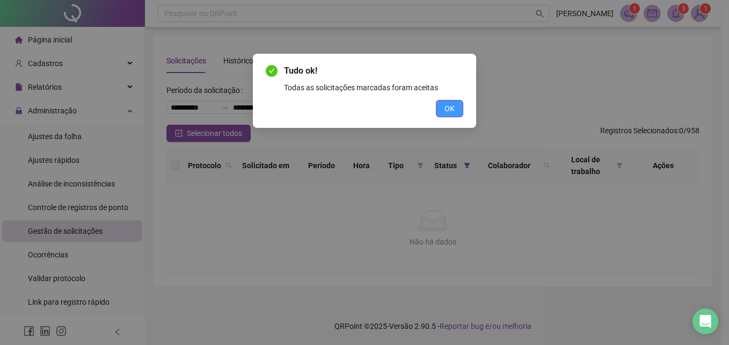
click at [453, 104] on span "OK" at bounding box center [450, 109] width 10 height 12
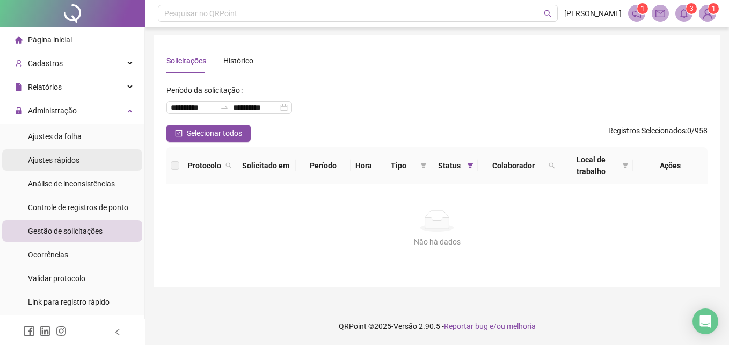
click at [48, 160] on span "Ajustes rápidos" at bounding box center [54, 160] width 52 height 9
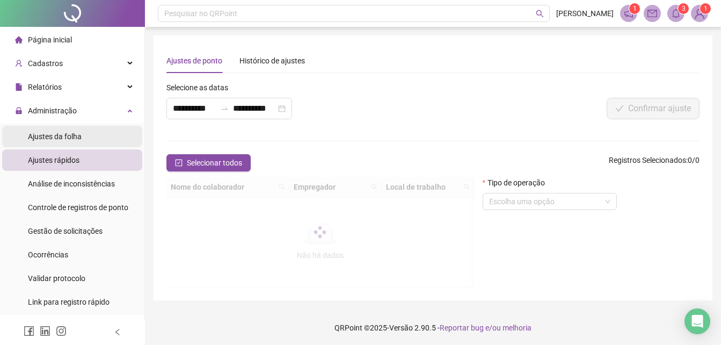
click at [60, 139] on span "Ajustes da folha" at bounding box center [55, 136] width 54 height 9
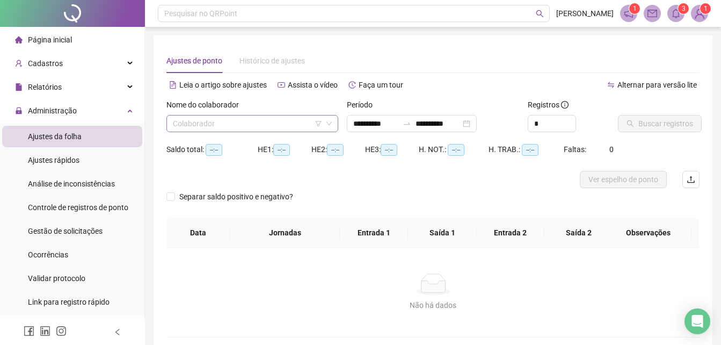
type input "**********"
click at [205, 126] on input "search" at bounding box center [247, 123] width 149 height 16
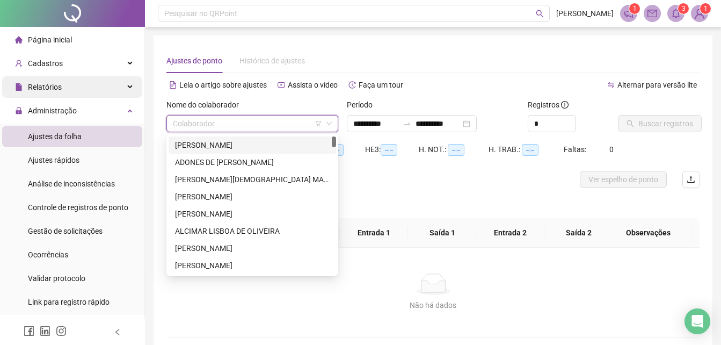
click at [62, 91] on div "Relatórios" at bounding box center [72, 86] width 140 height 21
